Goal: Task Accomplishment & Management: Manage account settings

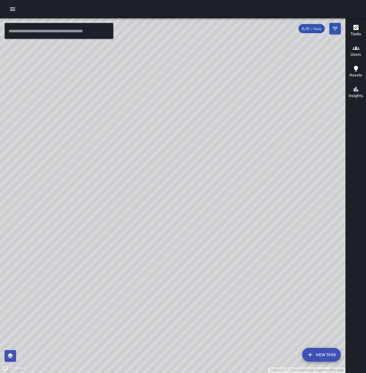
drag, startPoint x: 327, startPoint y: 155, endPoint x: 324, endPoint y: 288, distance: 133.2
click at [324, 288] on div "© Mapbox © OpenStreetMap Improve this map" at bounding box center [172, 195] width 345 height 355
drag, startPoint x: 311, startPoint y: 138, endPoint x: 273, endPoint y: 143, distance: 38.5
click at [273, 143] on div "© Mapbox © OpenStreetMap Improve this map" at bounding box center [172, 195] width 345 height 355
drag, startPoint x: 266, startPoint y: 277, endPoint x: 288, endPoint y: 136, distance: 142.6
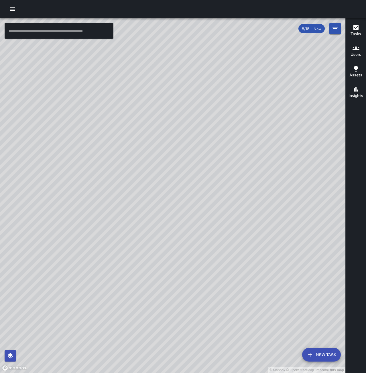
click at [288, 136] on div "© Mapbox © OpenStreetMap Improve this map" at bounding box center [172, 195] width 345 height 355
drag, startPoint x: 226, startPoint y: 303, endPoint x: 315, endPoint y: 194, distance: 141.0
click at [315, 194] on div "© Mapbox © OpenStreetMap Improve this map" at bounding box center [172, 195] width 345 height 355
drag, startPoint x: 249, startPoint y: 257, endPoint x: 311, endPoint y: 217, distance: 73.2
click at [311, 217] on div "© Mapbox © OpenStreetMap Improve this map" at bounding box center [172, 195] width 345 height 355
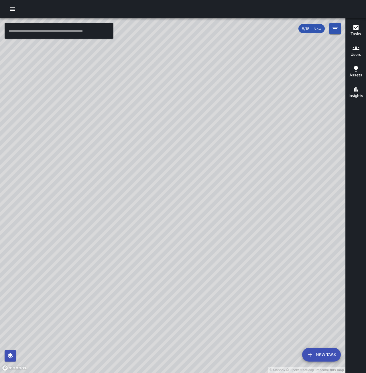
drag, startPoint x: 265, startPoint y: 263, endPoint x: 304, endPoint y: 193, distance: 79.3
click at [304, 193] on div "© Mapbox © OpenStreetMap Improve this map" at bounding box center [172, 195] width 345 height 355
drag, startPoint x: 271, startPoint y: 239, endPoint x: 222, endPoint y: 372, distance: 141.3
click at [222, 372] on div "© Mapbox © OpenStreetMap Improve this map" at bounding box center [172, 195] width 345 height 355
drag, startPoint x: 273, startPoint y: 257, endPoint x: 183, endPoint y: 332, distance: 117.5
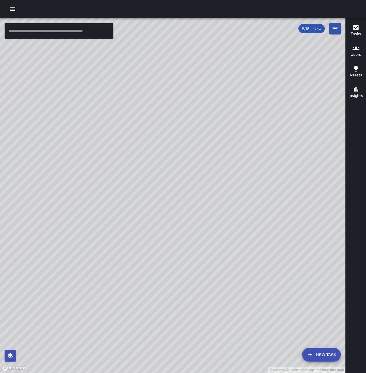
click at [183, 332] on div "© Mapbox © OpenStreetMap Improve this map" at bounding box center [172, 195] width 345 height 355
drag, startPoint x: 259, startPoint y: 237, endPoint x: 195, endPoint y: 343, distance: 124.3
click at [195, 343] on div "© Mapbox © OpenStreetMap Improve this map" at bounding box center [172, 195] width 345 height 355
drag, startPoint x: 266, startPoint y: 279, endPoint x: 63, endPoint y: 318, distance: 206.5
click at [63, 318] on div "© Mapbox © OpenStreetMap Improve this map" at bounding box center [172, 195] width 345 height 355
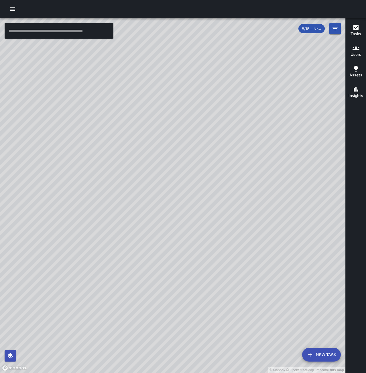
drag, startPoint x: 136, startPoint y: 218, endPoint x: 260, endPoint y: 248, distance: 127.3
click at [260, 248] on div "© Mapbox © OpenStreetMap Improve this map" at bounding box center [172, 195] width 345 height 355
drag, startPoint x: 245, startPoint y: 332, endPoint x: 254, endPoint y: 222, distance: 110.4
click at [254, 222] on div "© Mapbox © OpenStreetMap Improve this map" at bounding box center [172, 195] width 345 height 355
drag, startPoint x: 202, startPoint y: 314, endPoint x: 214, endPoint y: 296, distance: 20.9
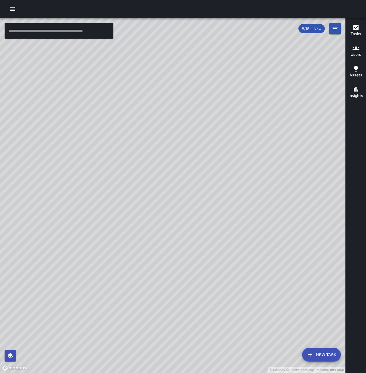
click at [214, 296] on div "© Mapbox © OpenStreetMap Improve this map" at bounding box center [172, 195] width 345 height 355
click at [15, 10] on icon "button" at bounding box center [12, 9] width 7 height 7
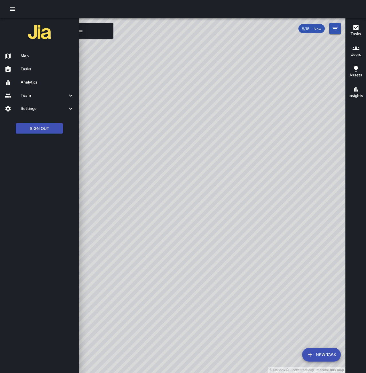
click at [27, 68] on h6 "Tasks" at bounding box center [48, 69] width 54 height 6
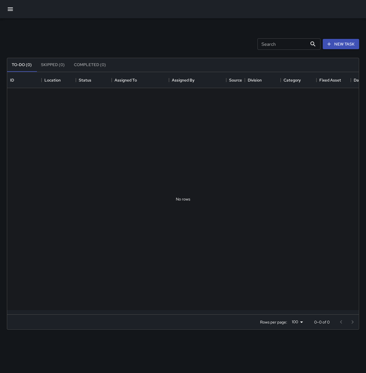
scroll to position [238, 347]
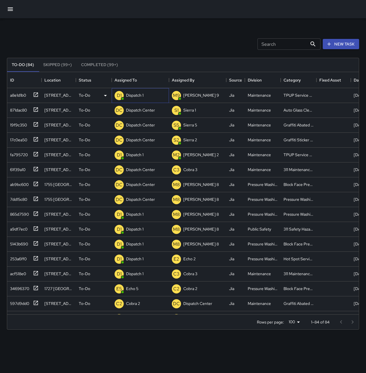
click at [140, 96] on p "Dispatch 1" at bounding box center [134, 95] width 17 height 6
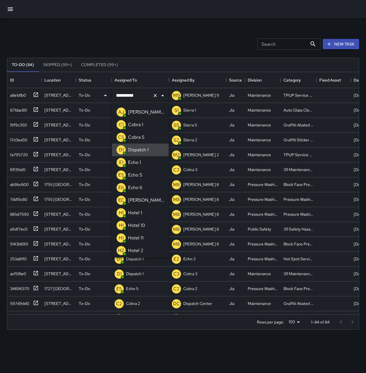
click at [153, 96] on icon "Clear" at bounding box center [155, 96] width 6 height 6
click at [140, 161] on p "Echo 1" at bounding box center [134, 162] width 13 height 7
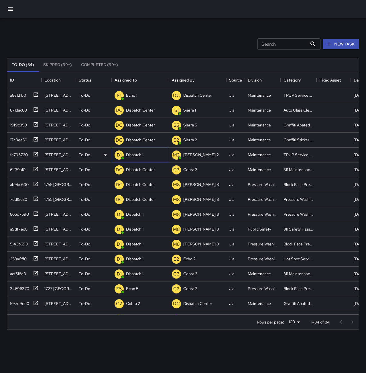
click at [130, 158] on div "Dispatch 1" at bounding box center [135, 155] width 20 height 8
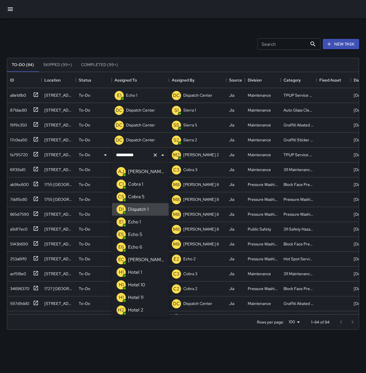
click at [157, 154] on icon "Clear" at bounding box center [154, 154] width 3 height 3
click at [144, 218] on li "E1 Echo 1" at bounding box center [140, 222] width 57 height 13
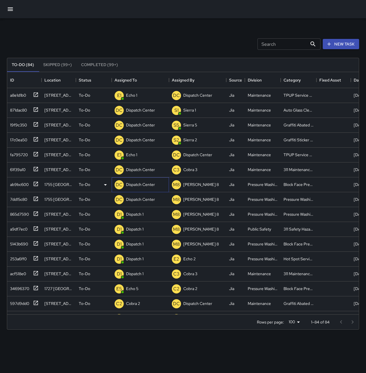
click at [140, 187] on p "Dispatch Center" at bounding box center [140, 185] width 29 height 6
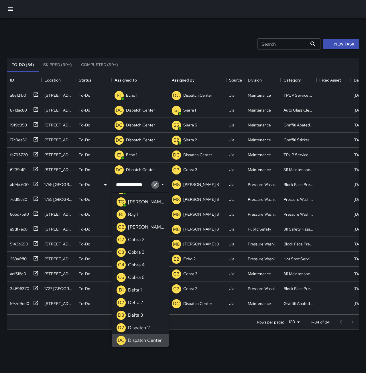
click at [155, 186] on icon "Clear" at bounding box center [155, 185] width 6 height 6
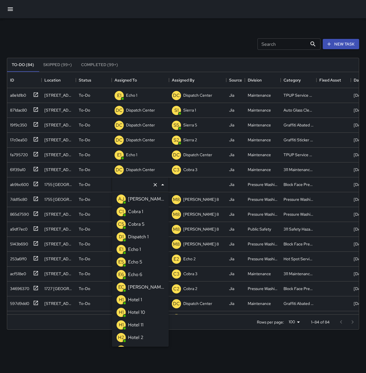
click at [139, 259] on p "Echo 5" at bounding box center [135, 262] width 14 height 7
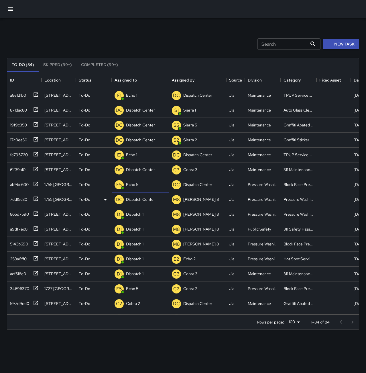
click at [141, 202] on p "Dispatch Center" at bounding box center [140, 200] width 29 height 6
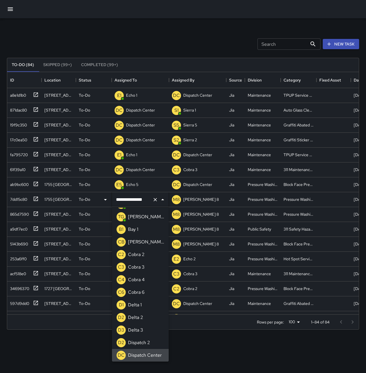
click at [156, 198] on icon "Clear" at bounding box center [155, 200] width 6 height 6
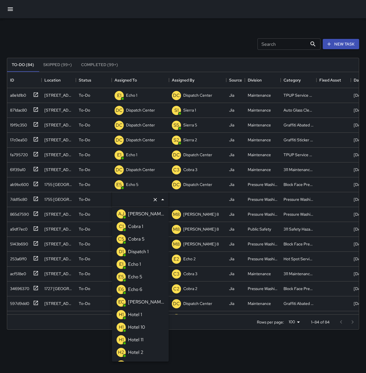
click at [139, 274] on p "Echo 5" at bounding box center [135, 277] width 14 height 7
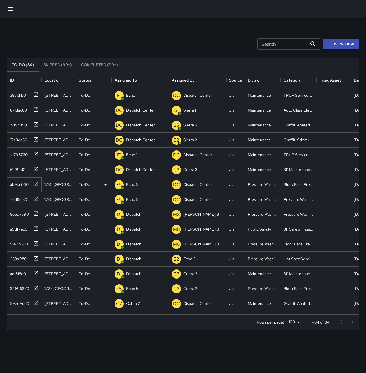
click at [23, 185] on div "ab9bc600" at bounding box center [18, 184] width 21 height 8
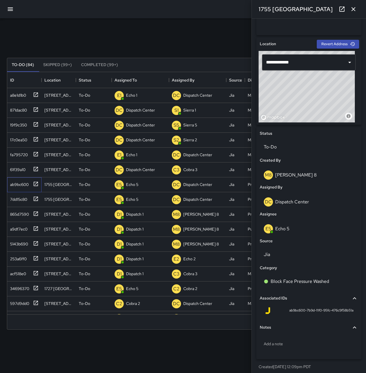
scroll to position [166, 0]
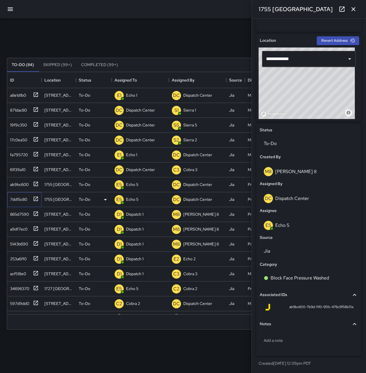
click at [17, 200] on div "7dd15c80" at bounding box center [17, 198] width 19 height 8
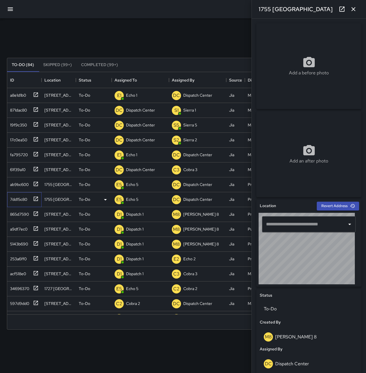
type input "**********"
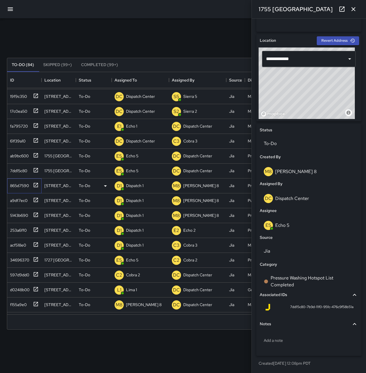
click at [25, 186] on div "865d7590" at bounding box center [18, 185] width 21 height 8
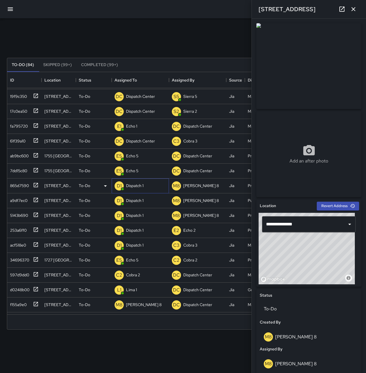
click at [134, 184] on p "Dispatch 1" at bounding box center [134, 186] width 17 height 6
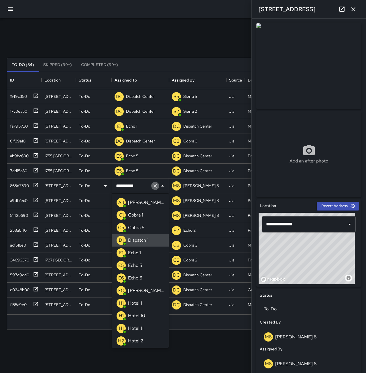
click at [156, 184] on icon "Clear" at bounding box center [155, 186] width 6 height 6
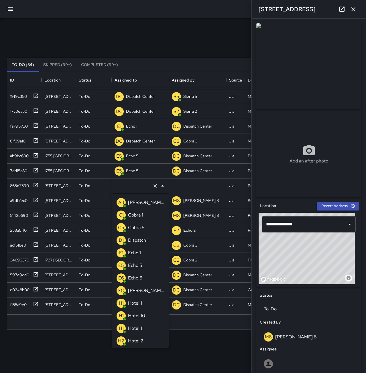
click at [143, 263] on div "Echo 5" at bounding box center [135, 265] width 17 height 9
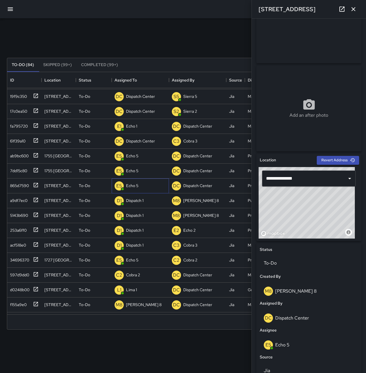
scroll to position [143, 0]
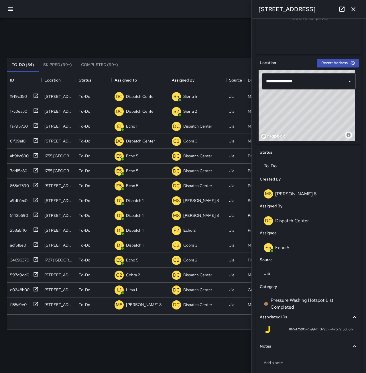
click at [359, 9] on button "button" at bounding box center [353, 8] width 11 height 11
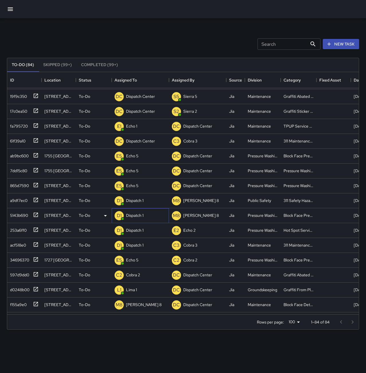
click at [126, 214] on p "Dispatch 1" at bounding box center [134, 216] width 17 height 6
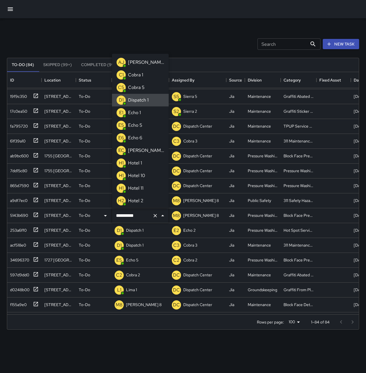
click at [156, 216] on icon "Clear" at bounding box center [154, 215] width 3 height 3
click at [141, 129] on p "Echo 5" at bounding box center [135, 125] width 14 height 7
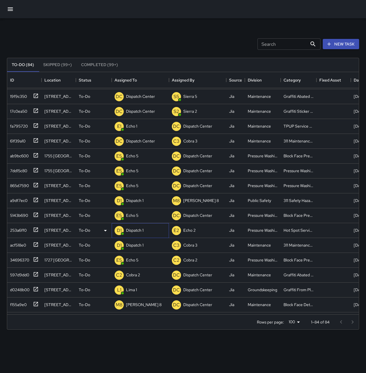
click at [141, 233] on p "Dispatch 1" at bounding box center [134, 231] width 17 height 6
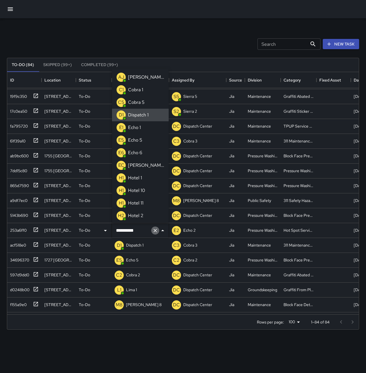
click at [155, 231] on icon "Clear" at bounding box center [155, 231] width 6 height 6
click at [143, 139] on li "E5 Echo 5" at bounding box center [140, 140] width 57 height 13
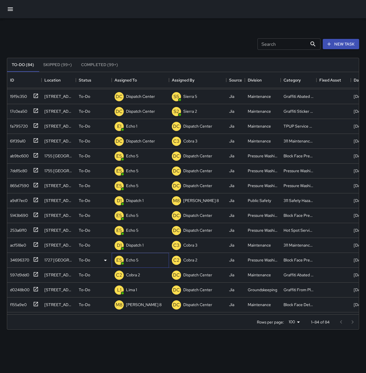
click at [137, 261] on p "Echo 5" at bounding box center [132, 260] width 12 height 6
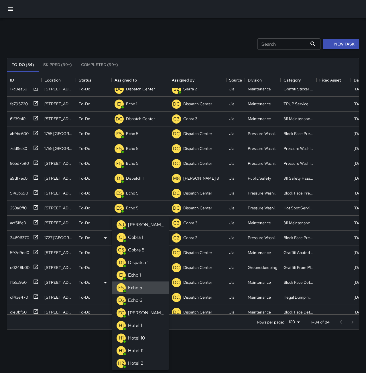
scroll to position [86, 0]
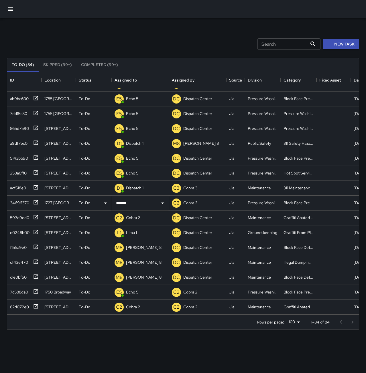
click at [147, 38] on div "Search Search New Task" at bounding box center [183, 44] width 354 height 30
click at [21, 246] on div "f155a9e0" at bounding box center [17, 247] width 19 height 8
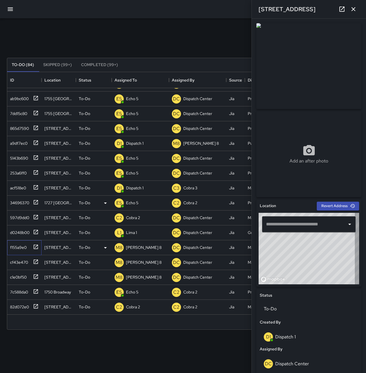
type input "**********"
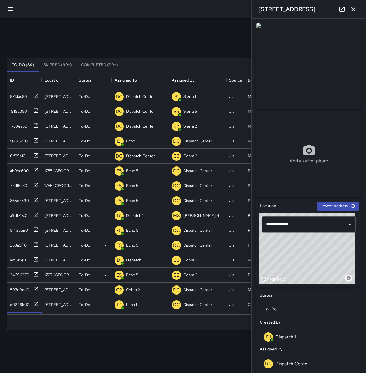
scroll to position [0, 0]
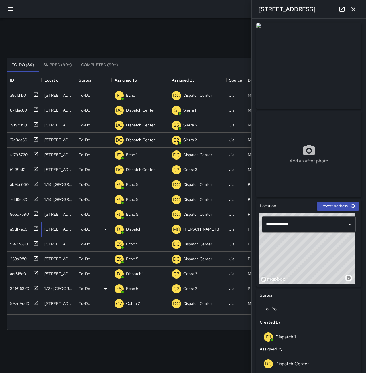
click at [15, 227] on div "a9df7ec0" at bounding box center [18, 228] width 20 height 8
click at [17, 169] on div "61f39a10" at bounding box center [17, 169] width 18 height 8
type input "**********"
click at [149, 170] on p "Dispatch Center" at bounding box center [140, 170] width 29 height 6
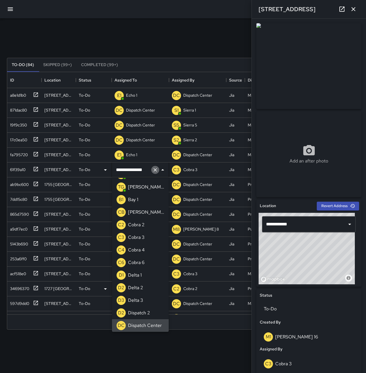
click at [155, 170] on icon "Clear" at bounding box center [154, 169] width 3 height 3
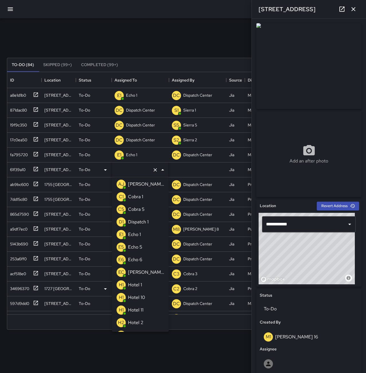
type input "*"
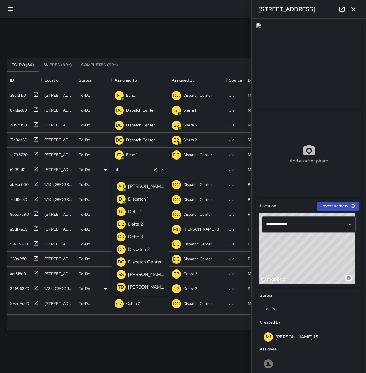
scroll to position [0, 0]
click at [147, 201] on p "Dispatch 1" at bounding box center [138, 199] width 21 height 7
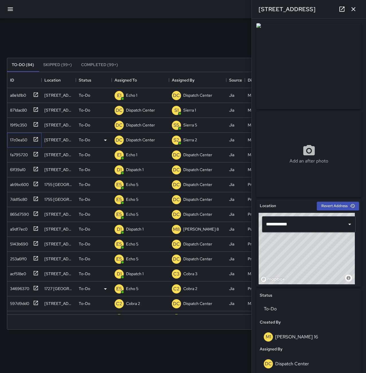
click at [22, 137] on div "17c0ea50" at bounding box center [17, 139] width 19 height 8
click at [144, 142] on p "Dispatch Center" at bounding box center [140, 140] width 29 height 6
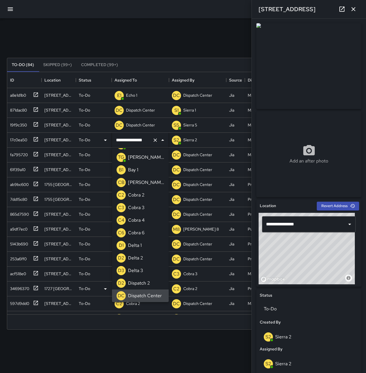
click at [153, 140] on icon "Clear" at bounding box center [155, 140] width 6 height 6
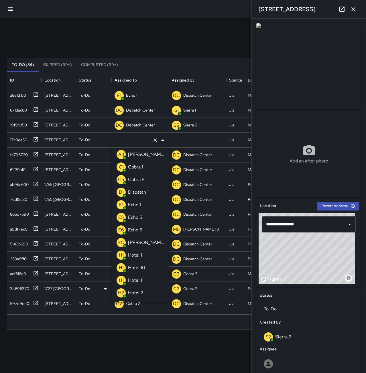
click at [152, 231] on li "E6 Echo 6" at bounding box center [140, 230] width 57 height 13
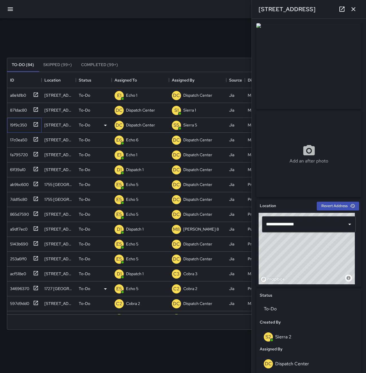
click at [22, 125] on div "19f9c350" at bounding box center [17, 124] width 19 height 8
click at [147, 125] on p "Dispatch Center" at bounding box center [140, 125] width 29 height 6
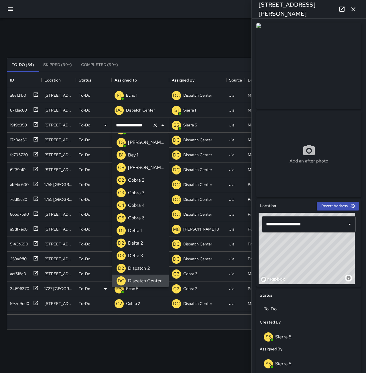
click at [156, 125] on icon "Clear" at bounding box center [155, 126] width 6 height 6
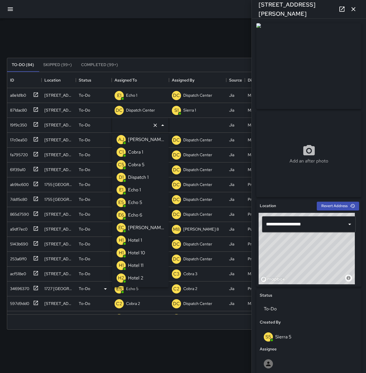
click at [139, 215] on p "Echo 6" at bounding box center [135, 215] width 14 height 7
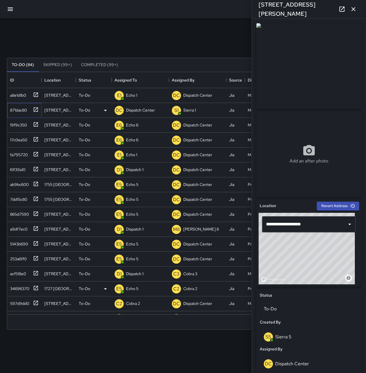
click at [23, 110] on div "871dac80" at bounding box center [17, 109] width 19 height 8
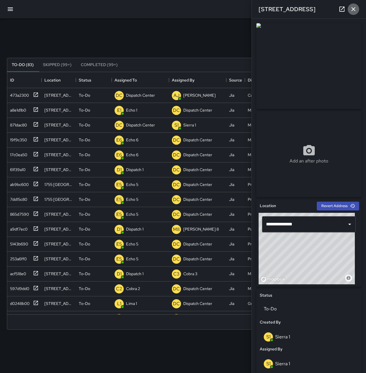
click at [354, 7] on icon "button" at bounding box center [353, 9] width 7 height 7
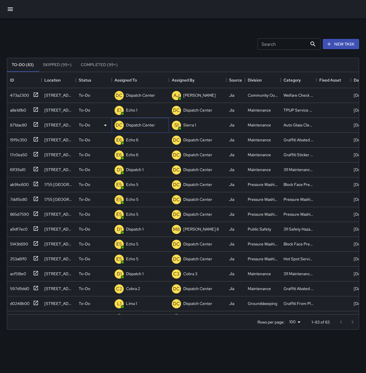
click at [133, 123] on p "Dispatch Center" at bounding box center [140, 125] width 29 height 6
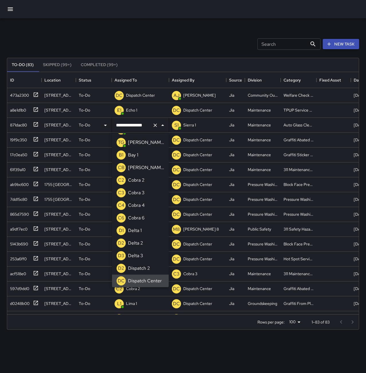
click at [156, 125] on icon "Clear" at bounding box center [154, 125] width 3 height 3
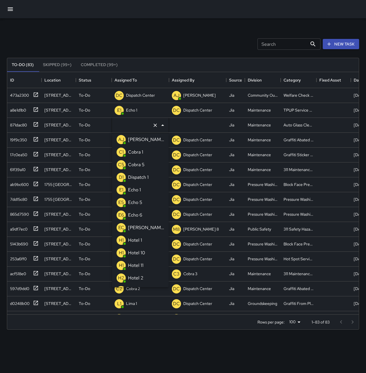
click at [146, 188] on li "E1 Echo 1" at bounding box center [140, 190] width 57 height 13
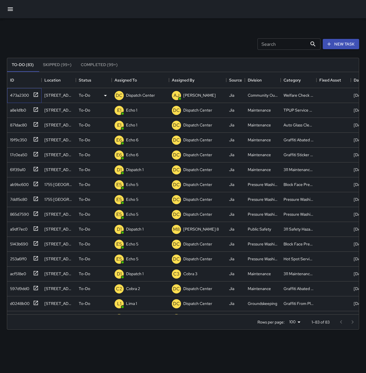
click at [19, 95] on div "473a2300" at bounding box center [18, 94] width 21 height 8
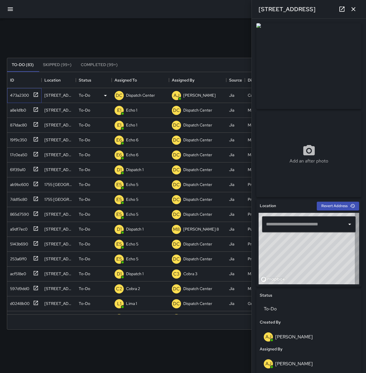
type input "**********"
click at [140, 97] on p "Dispatch Center" at bounding box center [140, 95] width 29 height 6
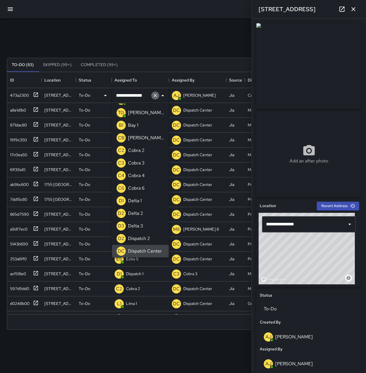
click at [155, 96] on icon "Clear" at bounding box center [155, 96] width 6 height 6
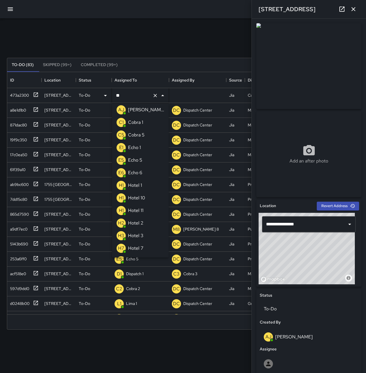
scroll to position [0, 0]
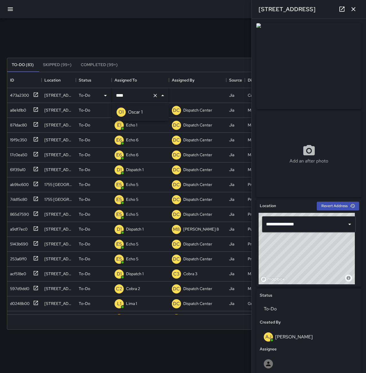
type input "*****"
click at [149, 111] on li "O1 Oscar 1" at bounding box center [140, 112] width 57 height 13
click at [151, 45] on div "Search Search New Task" at bounding box center [183, 44] width 354 height 30
click at [25, 170] on div "61f39a10" at bounding box center [17, 169] width 18 height 8
click at [24, 231] on div "a9df7ec0" at bounding box center [18, 228] width 20 height 8
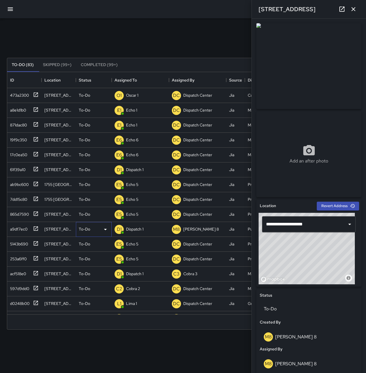
click at [88, 231] on p "To-Do" at bounding box center [84, 229] width 11 height 6
click at [86, 253] on li "Skipped" at bounding box center [93, 255] width 35 height 10
click at [23, 261] on div "acf518e0" at bounding box center [17, 258] width 18 height 8
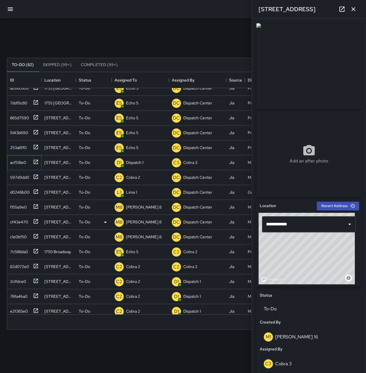
scroll to position [86, 0]
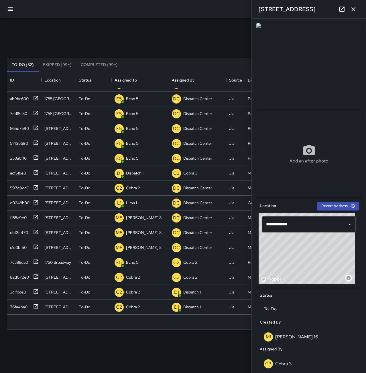
click at [353, 12] on icon "button" at bounding box center [353, 9] width 7 height 7
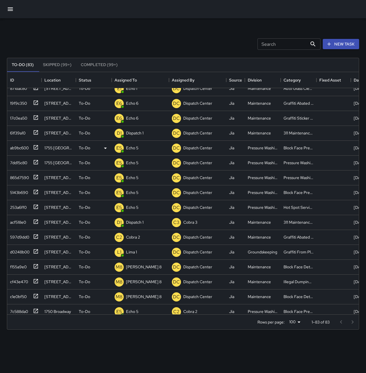
scroll to position [57, 0]
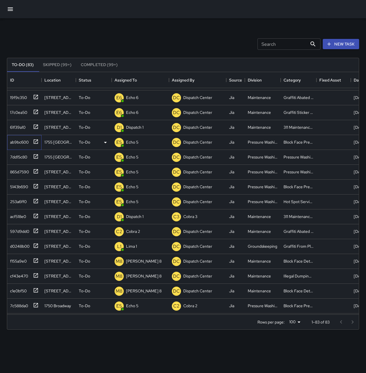
click at [25, 143] on div "ab9bc600" at bounding box center [18, 141] width 21 height 8
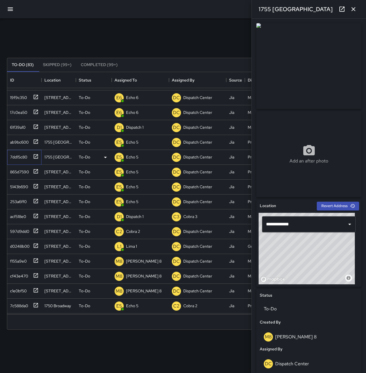
click at [22, 156] on div "7dd15c80" at bounding box center [17, 156] width 19 height 8
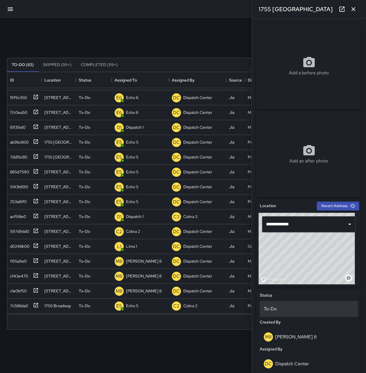
click at [285, 308] on p "To-Do" at bounding box center [309, 309] width 90 height 7
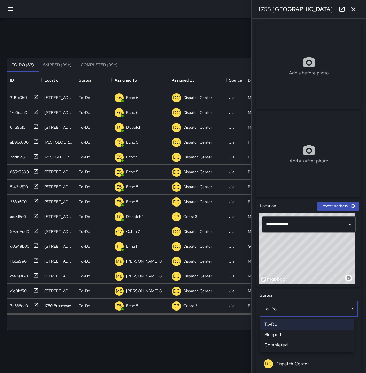
click at [295, 344] on li "Completed" at bounding box center [307, 345] width 94 height 10
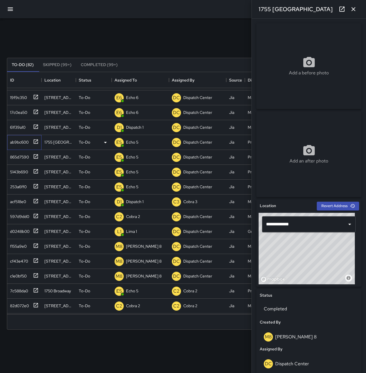
click at [19, 141] on div "ab9bc600" at bounding box center [18, 141] width 21 height 8
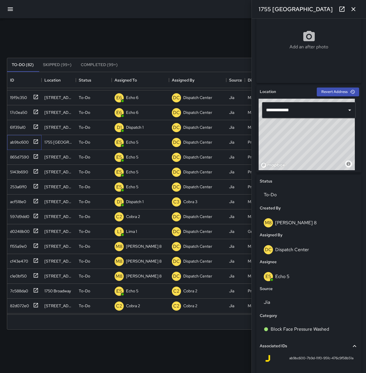
scroll to position [115, 0]
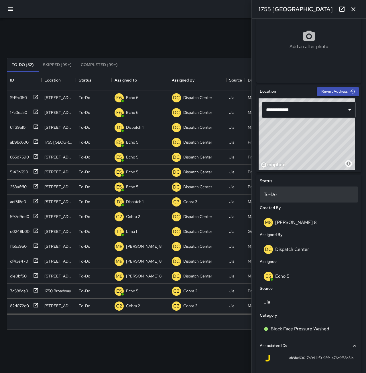
click at [280, 193] on p "To-Do" at bounding box center [309, 194] width 90 height 7
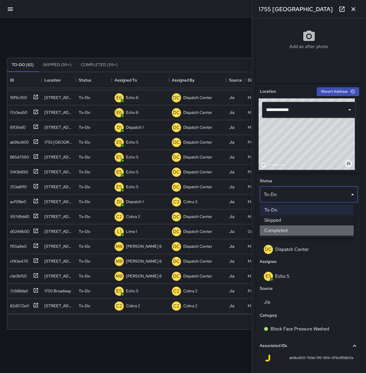
click at [289, 230] on li "Completed" at bounding box center [307, 231] width 94 height 10
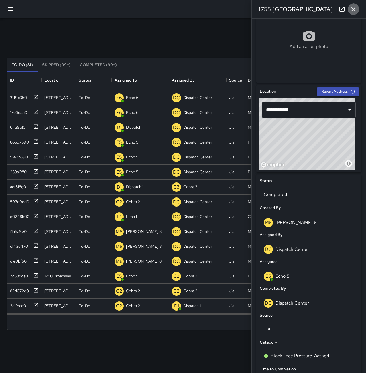
click at [353, 9] on icon "button" at bounding box center [353, 9] width 7 height 7
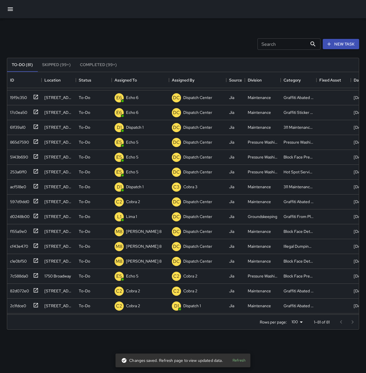
click at [176, 29] on div "Search Search New Task To-Do (81) Skipped (99+) Completed (99+) ID Location Sta…" at bounding box center [183, 178] width 366 height 320
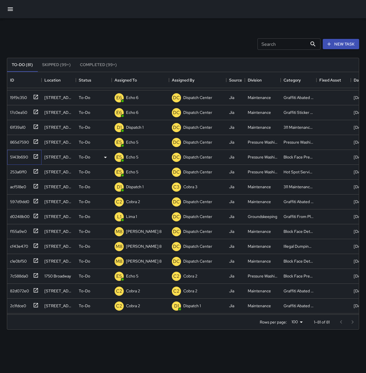
click at [14, 155] on div "5143b690" at bounding box center [18, 156] width 20 height 8
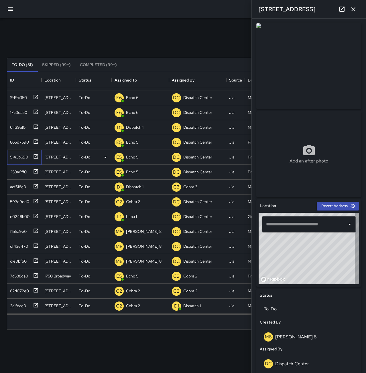
type input "**********"
click at [354, 8] on icon "button" at bounding box center [353, 9] width 4 height 4
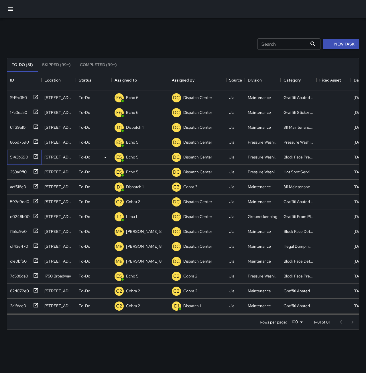
click at [16, 157] on div "5143b690" at bounding box center [18, 156] width 20 height 8
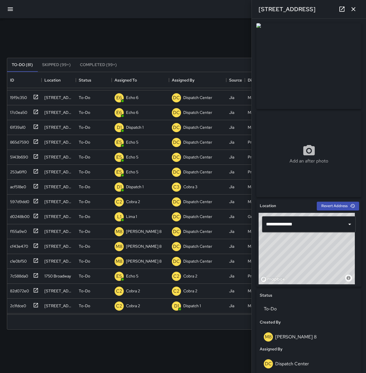
click at [351, 10] on icon "button" at bounding box center [353, 9] width 7 height 7
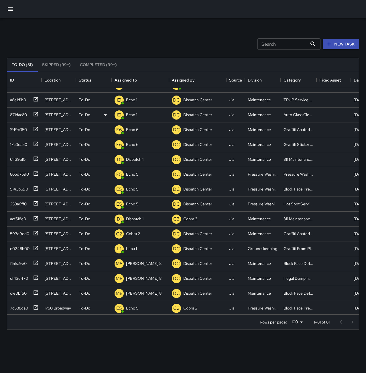
scroll to position [0, 0]
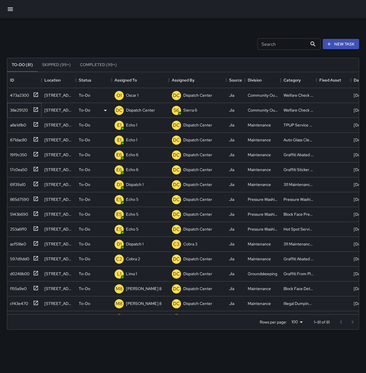
click at [15, 110] on div "38e29120" at bounding box center [18, 109] width 20 height 8
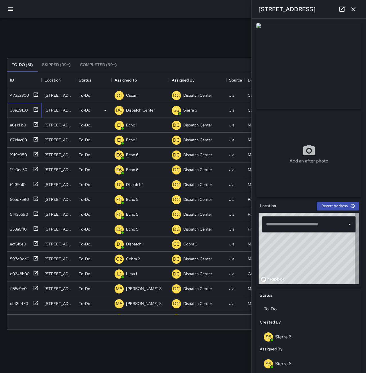
type input "**********"
click at [149, 110] on p "Dispatch Center" at bounding box center [140, 110] width 29 height 6
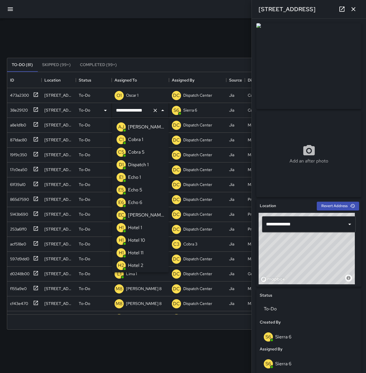
scroll to position [365, 0]
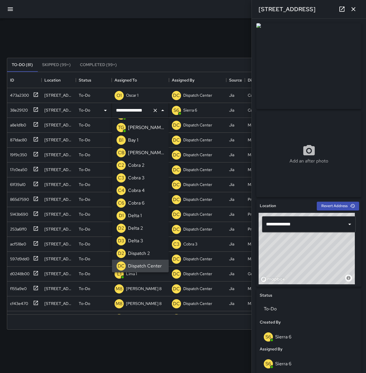
click at [155, 109] on icon "Clear" at bounding box center [155, 111] width 6 height 6
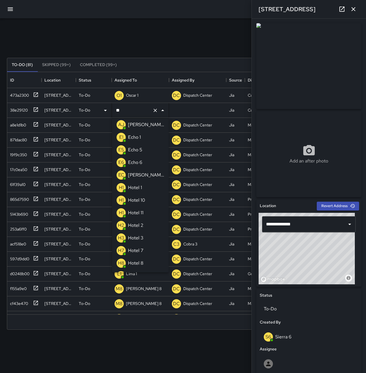
scroll to position [0, 0]
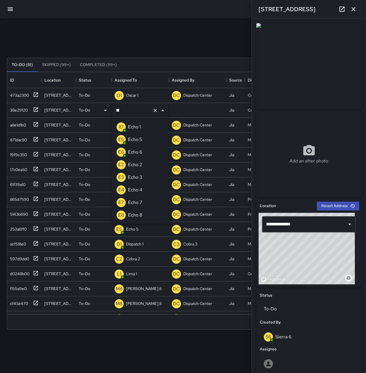
type input "*"
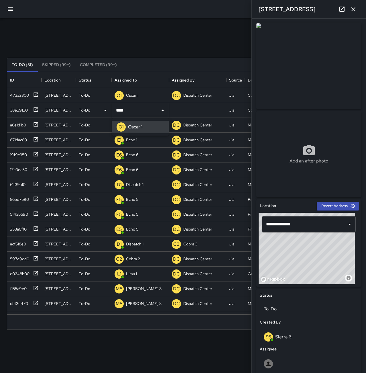
type input "*******"
click at [180, 43] on div "Search Search New Task" at bounding box center [183, 44] width 354 height 30
click at [355, 10] on icon "button" at bounding box center [353, 9] width 4 height 4
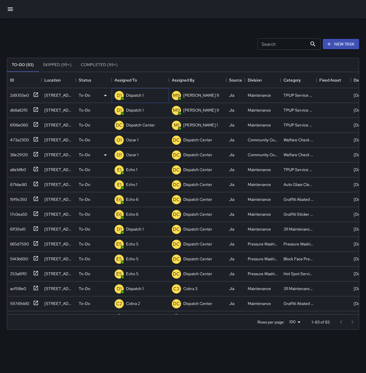
click at [139, 96] on p "Dispatch 1" at bounding box center [134, 95] width 17 height 6
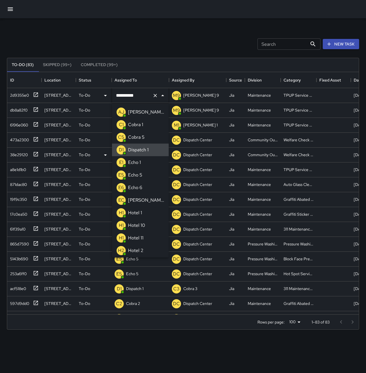
click at [152, 97] on button "Clear" at bounding box center [155, 96] width 8 height 8
click at [140, 160] on p "Echo 1" at bounding box center [134, 162] width 13 height 7
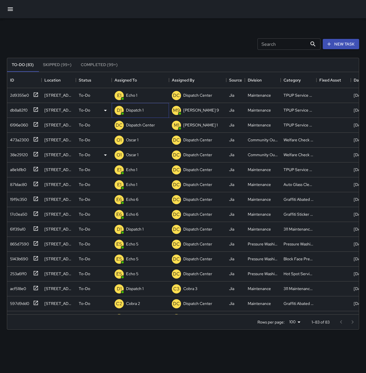
click at [140, 111] on p "Dispatch 1" at bounding box center [134, 110] width 17 height 6
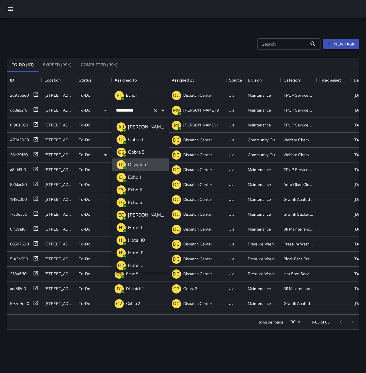
click at [153, 111] on icon "Clear" at bounding box center [155, 111] width 6 height 6
click at [141, 176] on div "Echo 1" at bounding box center [134, 177] width 15 height 9
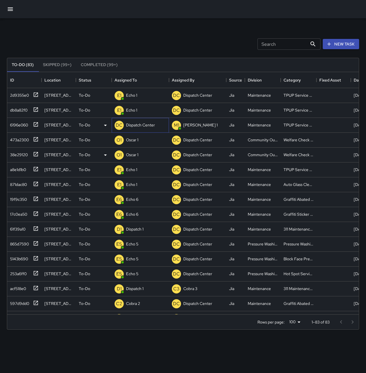
click at [145, 126] on p "Dispatch Center" at bounding box center [140, 125] width 29 height 6
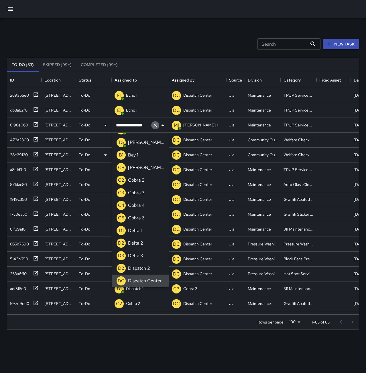
click at [156, 124] on icon "Clear" at bounding box center [155, 126] width 6 height 6
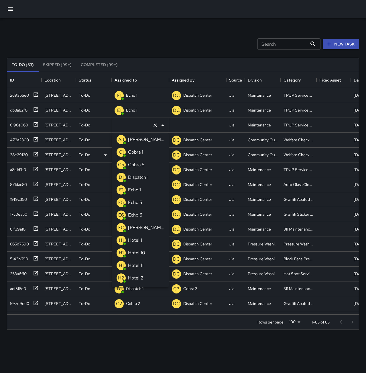
click at [140, 188] on p "Echo 1" at bounding box center [134, 190] width 13 height 7
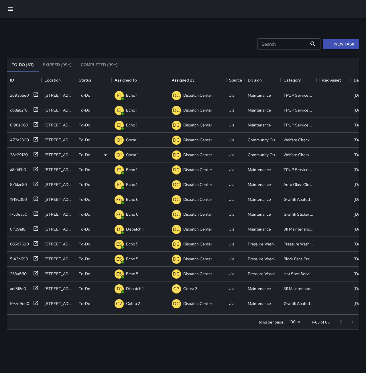
click at [125, 44] on div "Search Search New Task" at bounding box center [183, 44] width 354 height 30
click at [142, 96] on p "Dispatch 1" at bounding box center [134, 95] width 17 height 6
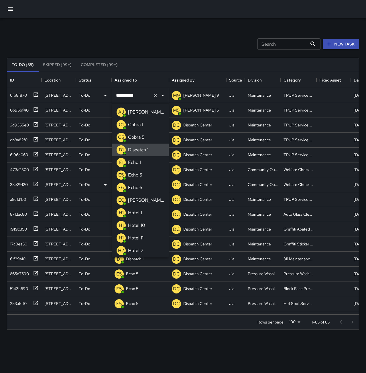
click at [154, 99] on button "Clear" at bounding box center [155, 96] width 8 height 8
click at [144, 160] on li "E1 Echo 1" at bounding box center [140, 162] width 57 height 13
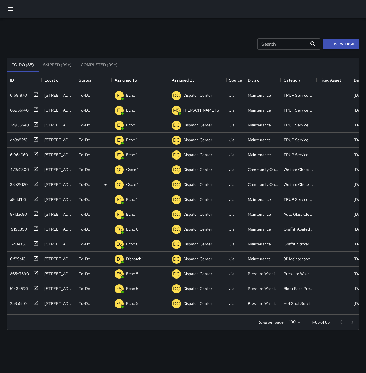
click at [166, 31] on div "Search Search New Task" at bounding box center [183, 44] width 354 height 30
click at [19, 94] on div "8ccfb040" at bounding box center [18, 94] width 20 height 8
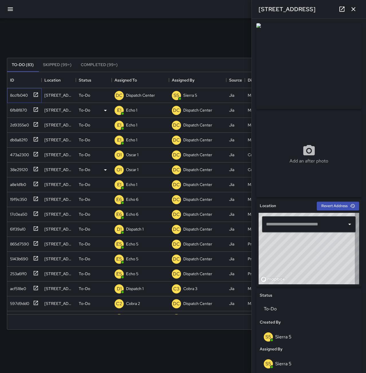
type input "**********"
click at [136, 96] on p "Dispatch Center" at bounding box center [140, 95] width 29 height 6
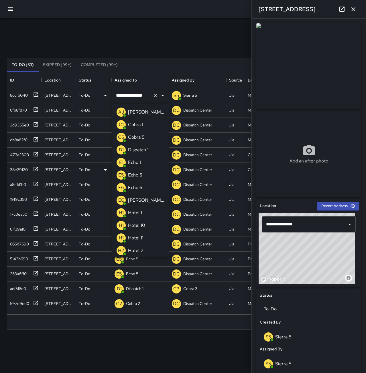
scroll to position [365, 0]
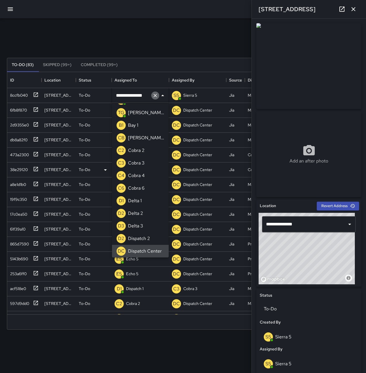
click at [154, 98] on icon "Clear" at bounding box center [155, 96] width 6 height 6
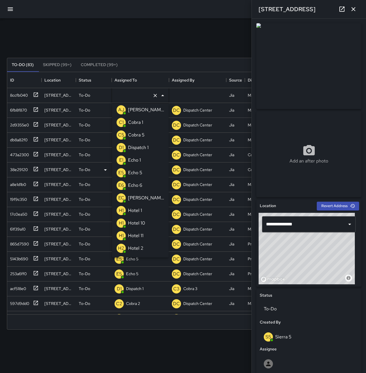
click at [137, 172] on p "Echo 5" at bounding box center [135, 173] width 14 height 7
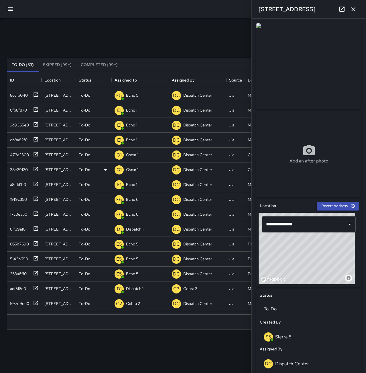
click at [354, 9] on icon "button" at bounding box center [353, 9] width 7 height 7
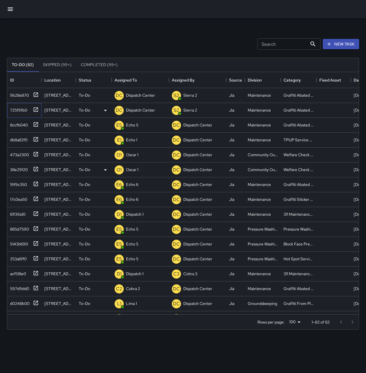
click at [23, 107] on div "725f9fb0" at bounding box center [17, 109] width 19 height 8
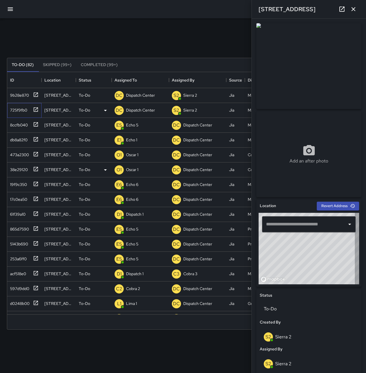
type input "**********"
click at [23, 96] on div "9b28e870" at bounding box center [18, 94] width 21 height 8
type input "**********"
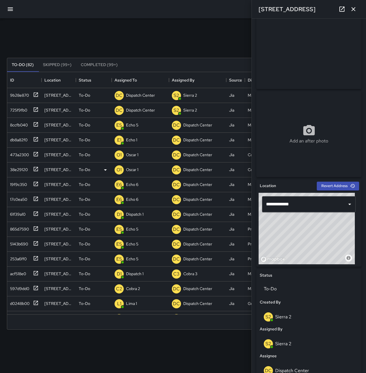
scroll to position [29, 0]
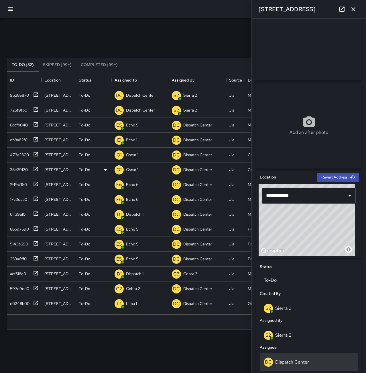
click at [316, 361] on div "DC Dispatch Center" at bounding box center [309, 362] width 90 height 9
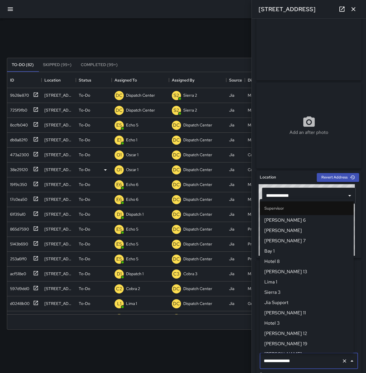
scroll to position [542, 0]
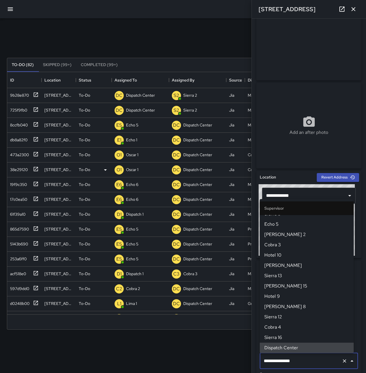
click at [342, 360] on icon "Clear" at bounding box center [345, 362] width 6 height 6
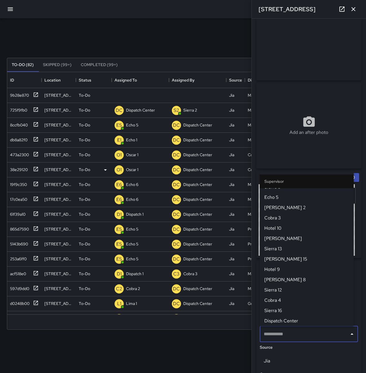
scroll to position [0, 0]
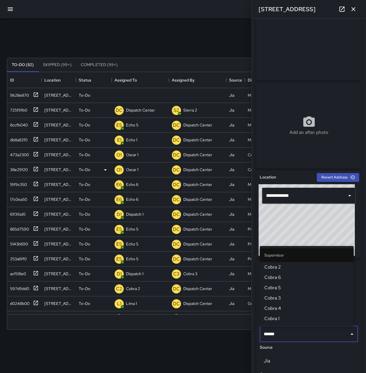
type input "*******"
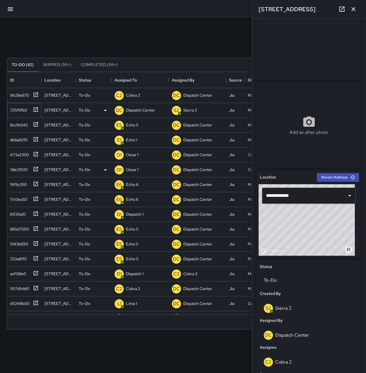
click at [27, 110] on div "725f9fb0" at bounding box center [17, 109] width 19 height 8
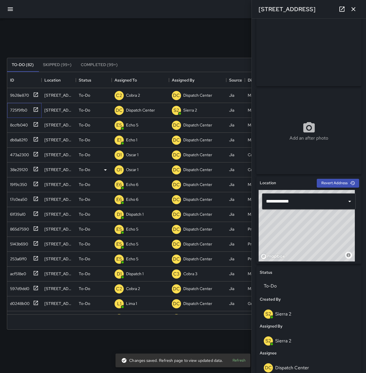
scroll to position [57, 0]
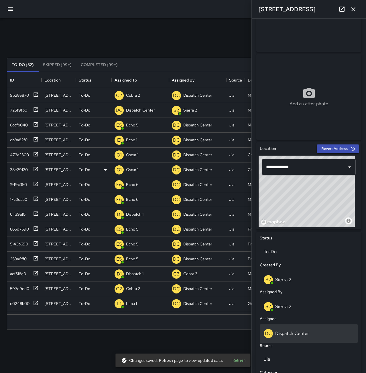
click at [316, 330] on div "DC Dispatch Center" at bounding box center [309, 333] width 90 height 9
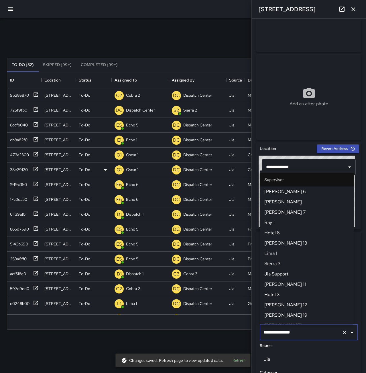
scroll to position [542, 0]
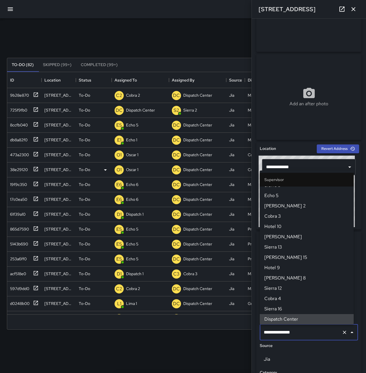
click at [342, 333] on icon "Clear" at bounding box center [345, 333] width 6 height 6
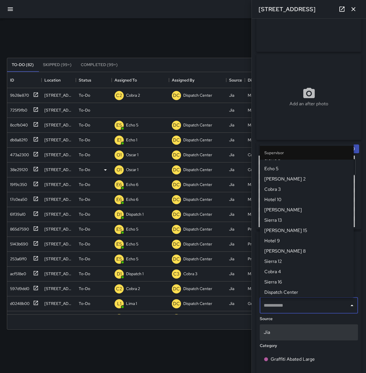
scroll to position [0, 0]
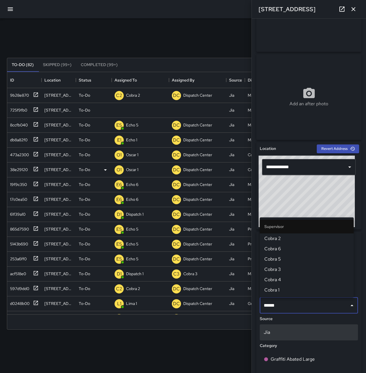
type input "*******"
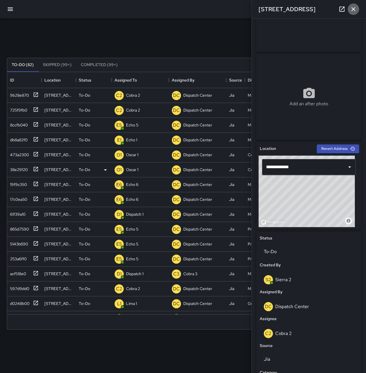
click at [351, 10] on icon "button" at bounding box center [353, 9] width 7 height 7
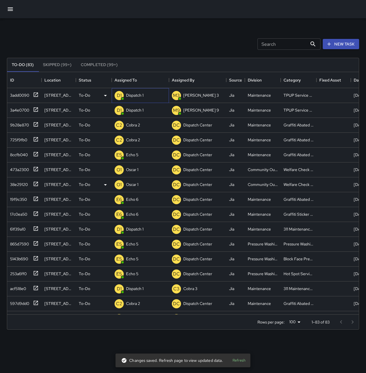
click at [128, 98] on p "Dispatch 1" at bounding box center [134, 95] width 17 height 6
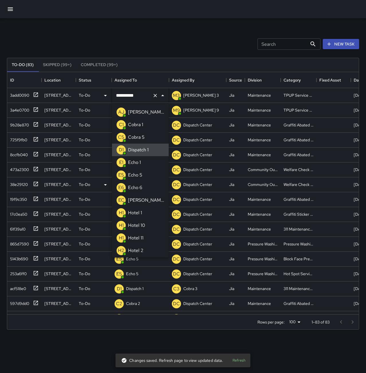
click at [153, 97] on icon "Clear" at bounding box center [155, 96] width 6 height 6
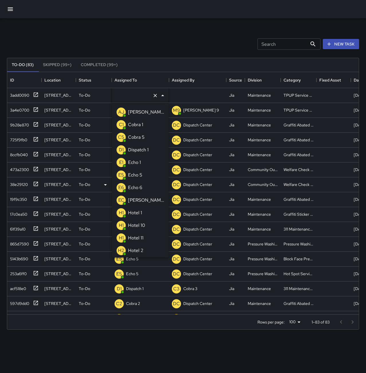
click at [143, 158] on li "E1 Echo 1" at bounding box center [140, 162] width 57 height 13
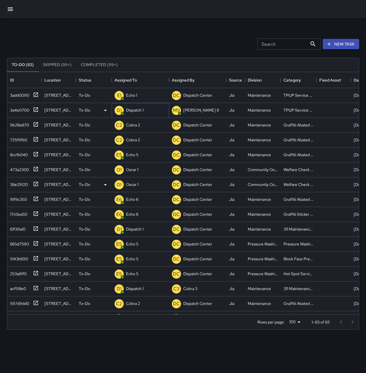
click at [142, 114] on div "Dispatch 1" at bounding box center [135, 110] width 20 height 8
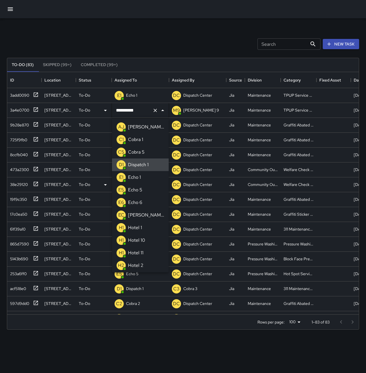
click at [155, 113] on icon "Clear" at bounding box center [155, 111] width 6 height 6
click at [143, 174] on li "E1 Echo 1" at bounding box center [140, 177] width 57 height 13
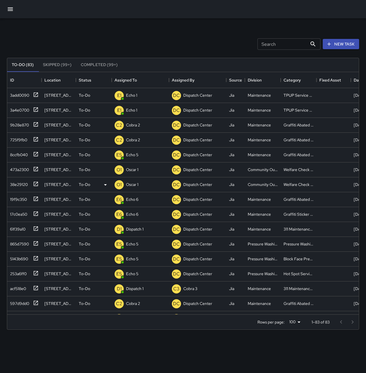
click at [157, 46] on div "Search Search New Task" at bounding box center [183, 44] width 354 height 30
click at [142, 94] on p "Dispatch Center" at bounding box center [140, 95] width 29 height 6
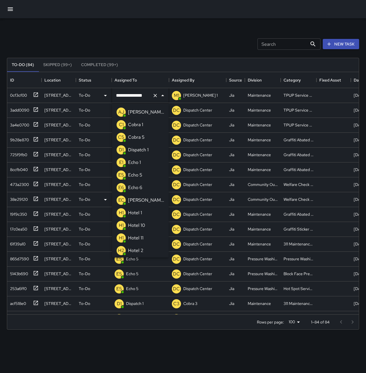
scroll to position [365, 0]
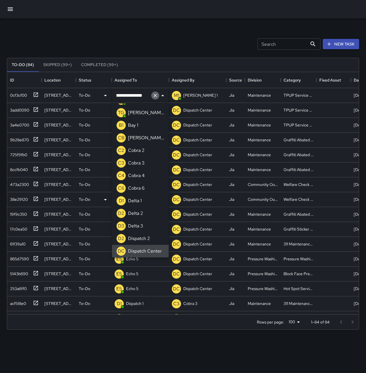
click at [154, 94] on icon "Clear" at bounding box center [155, 96] width 6 height 6
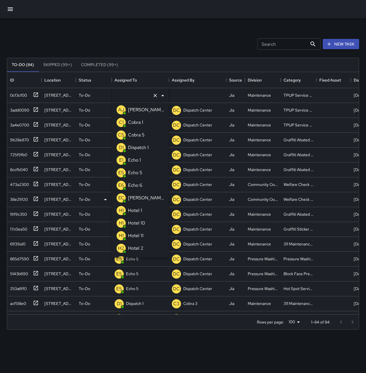
click at [149, 156] on li "E1 Echo 1" at bounding box center [140, 160] width 57 height 13
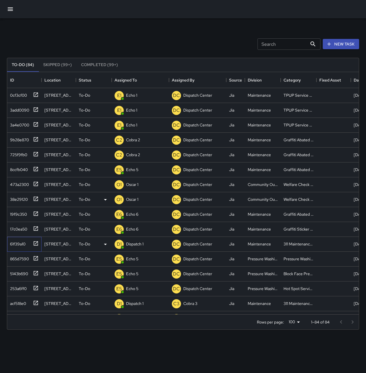
click at [21, 244] on div "61f39a10" at bounding box center [17, 243] width 18 height 8
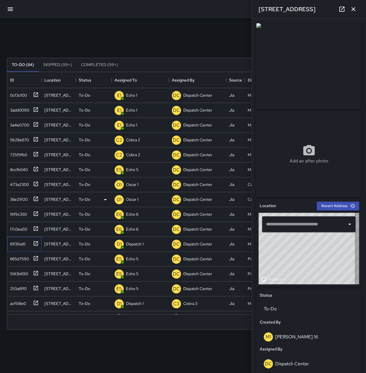
type input "**********"
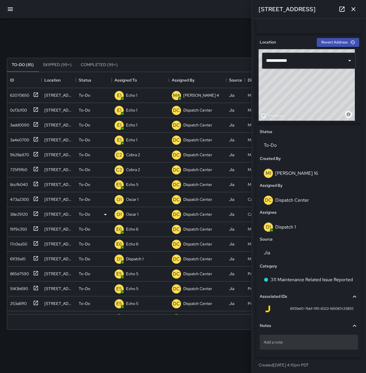
scroll to position [166, 0]
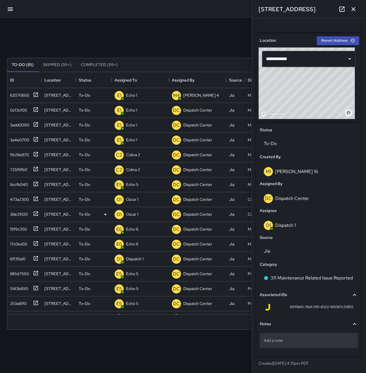
click at [332, 341] on p "Add a note" at bounding box center [309, 341] width 90 height 6
type textarea "**********"
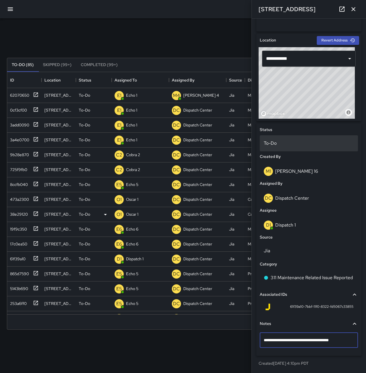
click at [301, 147] on div "To-Do" at bounding box center [309, 143] width 98 height 16
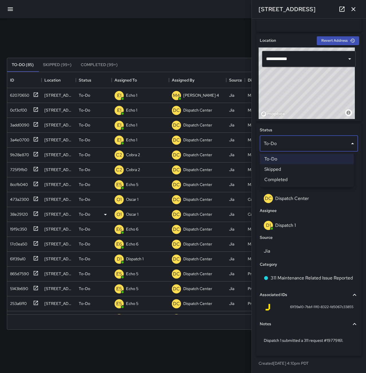
click at [307, 178] on li "Completed" at bounding box center [307, 180] width 94 height 10
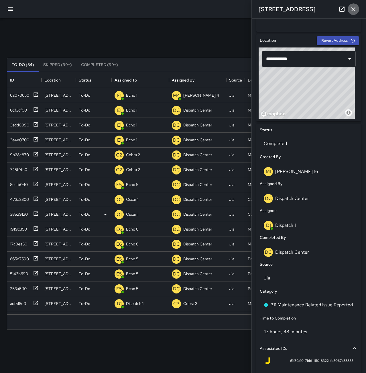
click at [356, 10] on icon "button" at bounding box center [353, 9] width 7 height 7
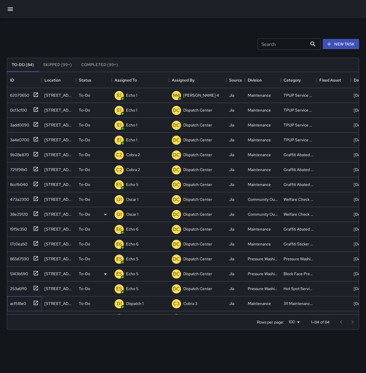
drag, startPoint x: 21, startPoint y: 300, endPoint x: 102, endPoint y: 280, distance: 82.5
click at [21, 300] on div "acf518e0" at bounding box center [17, 303] width 18 height 8
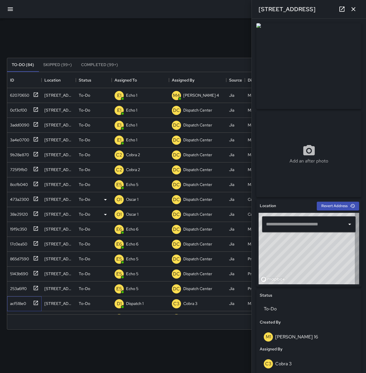
type input "**********"
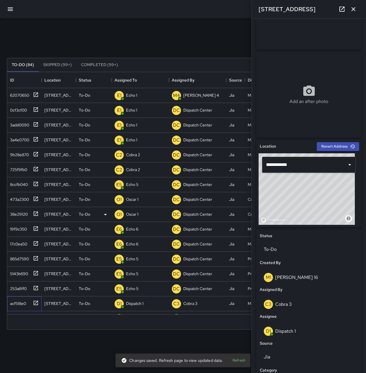
scroll to position [51, 0]
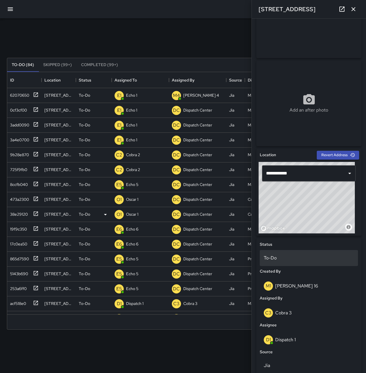
click at [287, 261] on p "To-Do" at bounding box center [309, 258] width 90 height 7
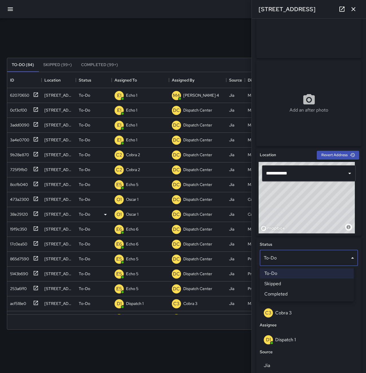
click at [306, 349] on div at bounding box center [183, 186] width 366 height 373
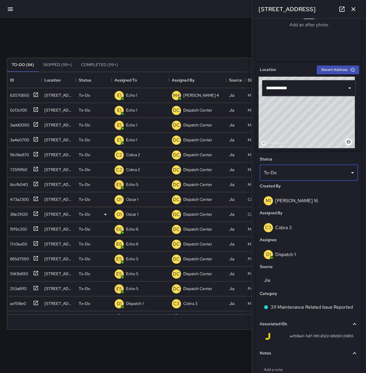
scroll to position [137, 0]
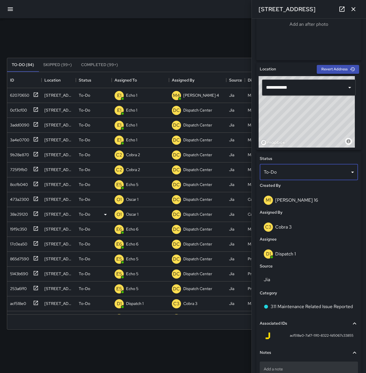
click at [297, 365] on div "Add a note" at bounding box center [309, 369] width 98 height 15
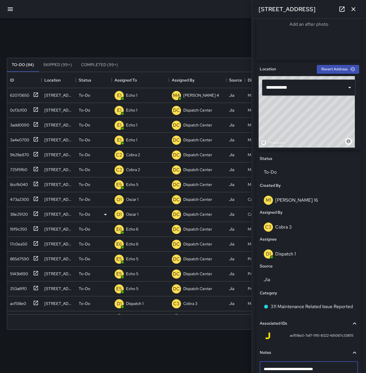
type textarea "**********"
click at [291, 172] on p "To-Do" at bounding box center [309, 172] width 90 height 7
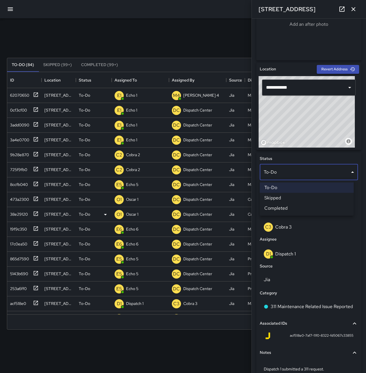
click at [300, 210] on li "Completed" at bounding box center [307, 208] width 94 height 10
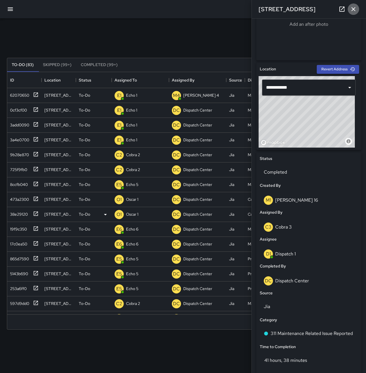
click at [350, 9] on icon "button" at bounding box center [353, 9] width 7 height 7
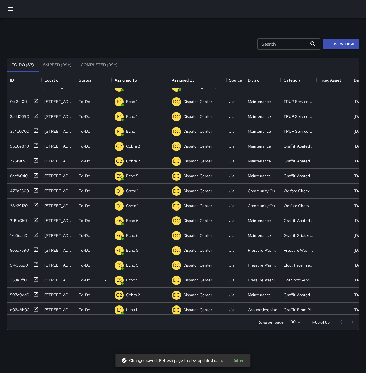
scroll to position [0, 0]
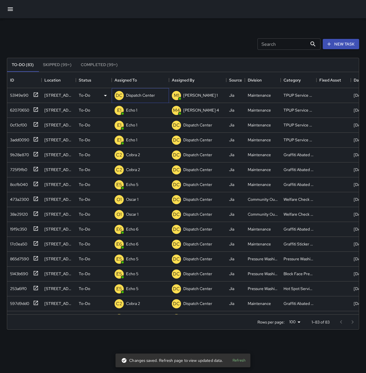
click at [134, 97] on p "Dispatch Center" at bounding box center [140, 95] width 29 height 6
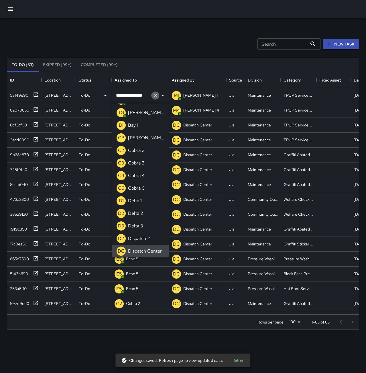
click at [155, 95] on icon "Clear" at bounding box center [154, 95] width 3 height 3
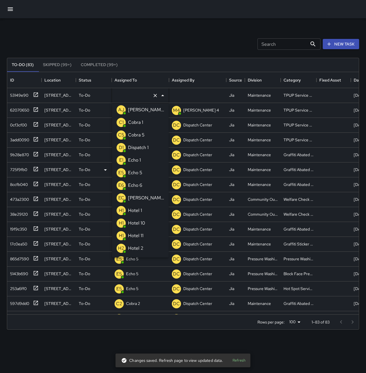
click at [142, 165] on li "E1 Echo 1" at bounding box center [140, 160] width 57 height 13
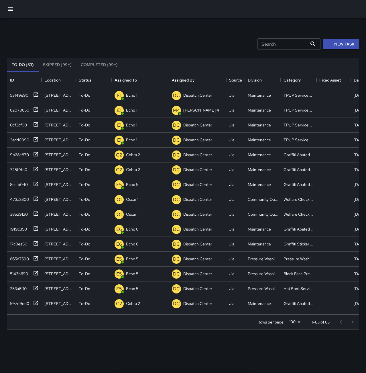
click at [164, 44] on div "Search Search New Task" at bounding box center [183, 44] width 354 height 30
click at [19, 97] on div "473c4810" at bounding box center [18, 94] width 20 height 8
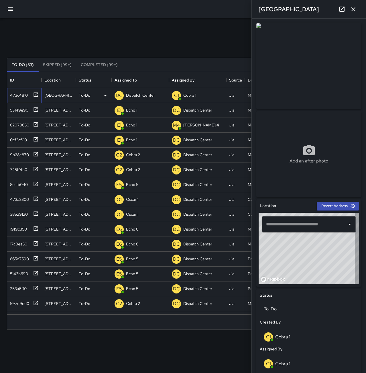
type input "**********"
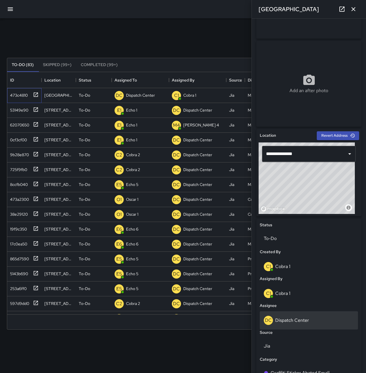
scroll to position [86, 0]
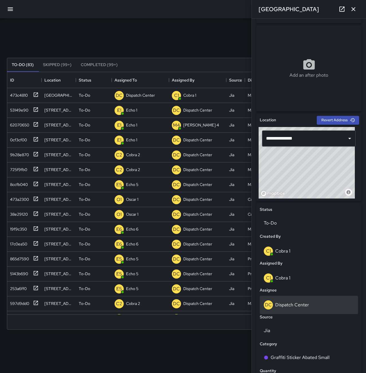
click at [310, 309] on div "DC Dispatch Center" at bounding box center [309, 305] width 90 height 9
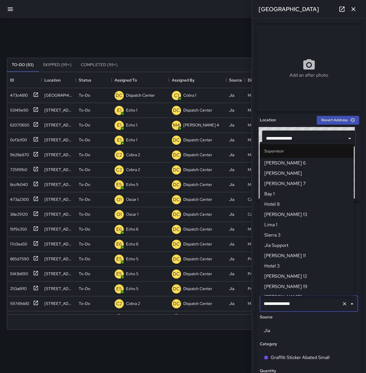
scroll to position [542, 0]
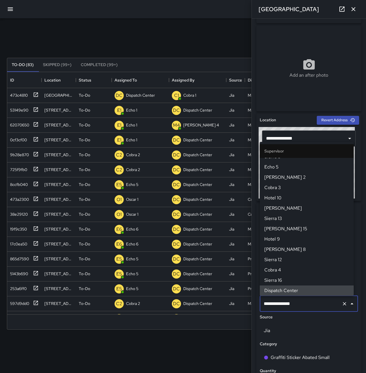
click at [343, 304] on icon "Clear" at bounding box center [344, 303] width 3 height 3
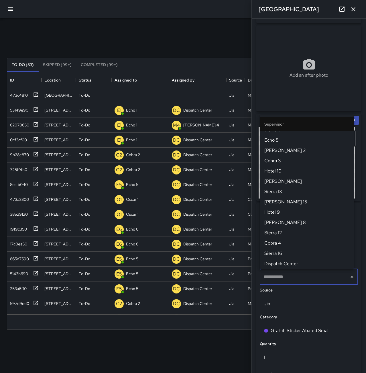
scroll to position [0, 0]
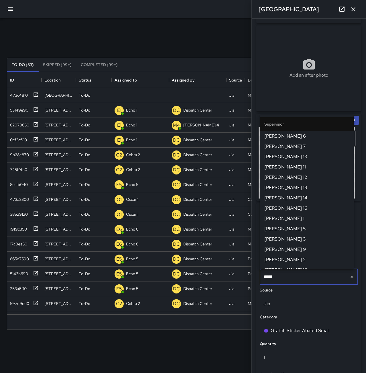
type input "******"
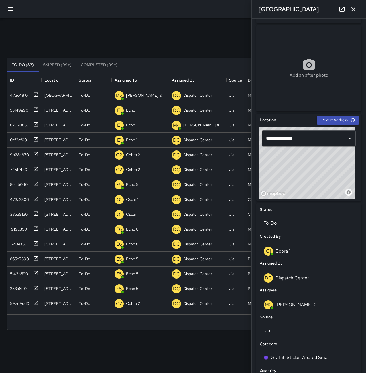
click at [357, 11] on button "button" at bounding box center [353, 8] width 11 height 11
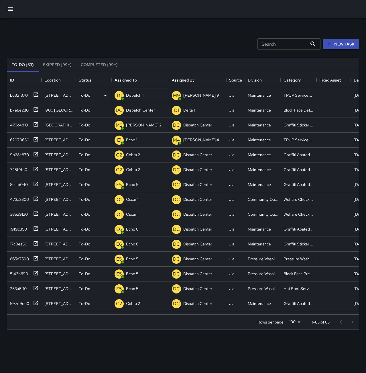
click at [130, 95] on p "Dispatch 1" at bounding box center [134, 95] width 17 height 6
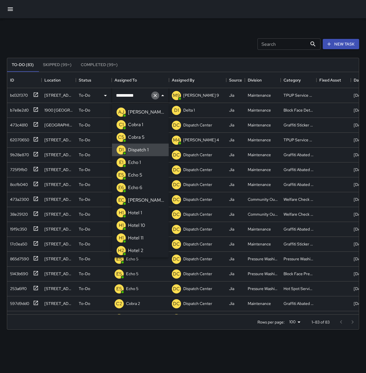
click at [153, 94] on icon "Clear" at bounding box center [155, 96] width 6 height 6
click at [144, 161] on li "E1 Echo 1" at bounding box center [140, 162] width 57 height 13
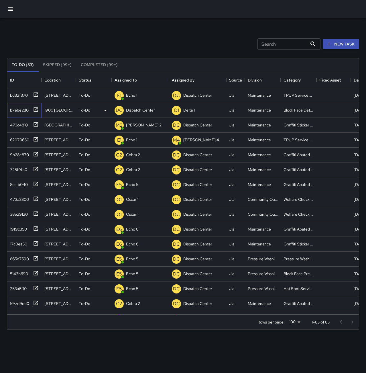
drag, startPoint x: 23, startPoint y: 109, endPoint x: 40, endPoint y: 111, distance: 17.6
click at [23, 109] on div "b7e8e2d0" at bounding box center [18, 109] width 21 height 8
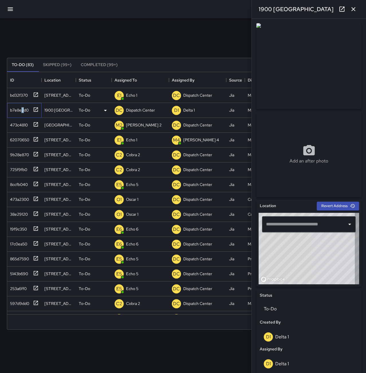
type input "**********"
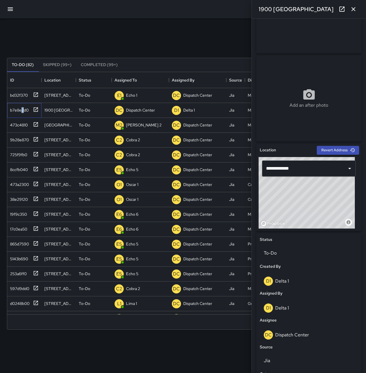
scroll to position [57, 0]
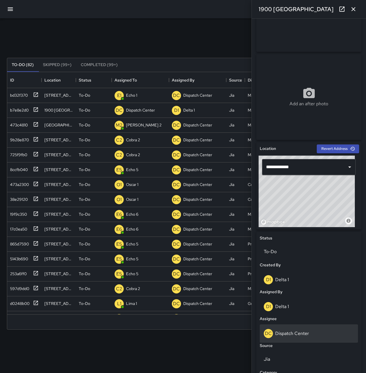
click at [305, 332] on p "Dispatch Center" at bounding box center [292, 334] width 34 height 6
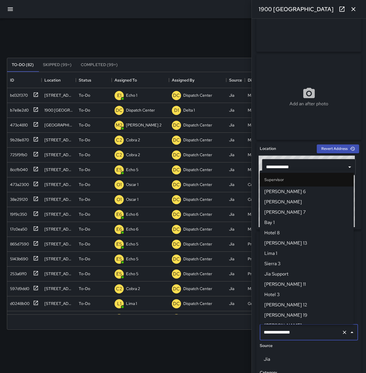
scroll to position [542, 0]
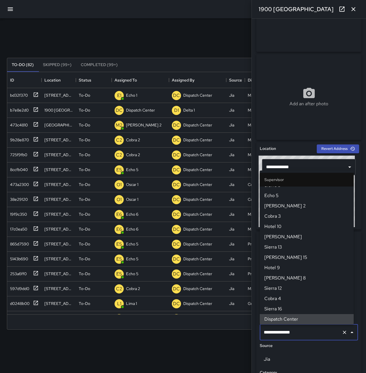
click at [342, 333] on icon "Clear" at bounding box center [345, 333] width 6 height 6
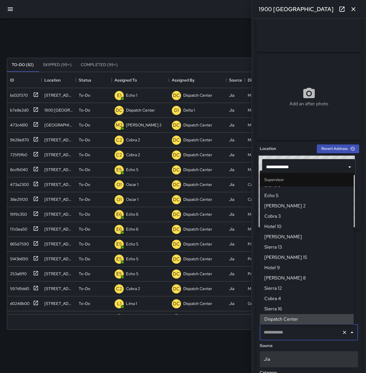
scroll to position [0, 0]
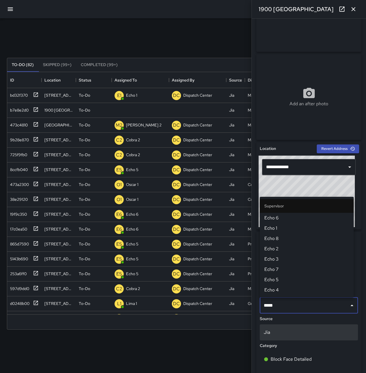
type input "******"
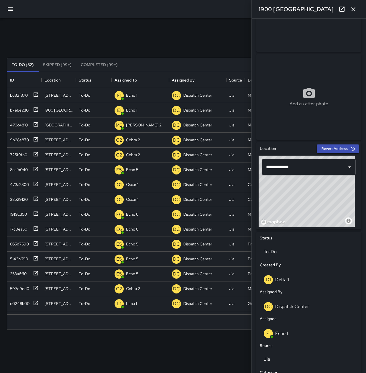
click at [356, 8] on icon "button" at bounding box center [353, 9] width 7 height 7
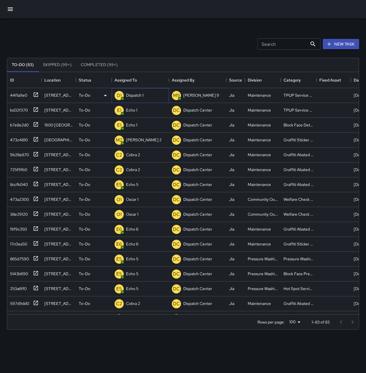
click at [137, 96] on p "Dispatch 1" at bounding box center [134, 95] width 17 height 6
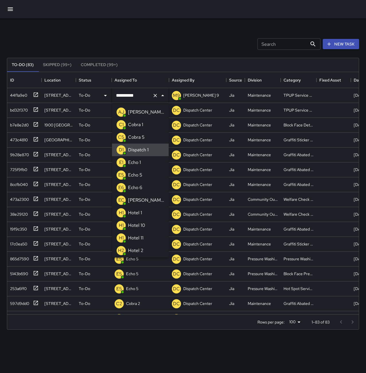
click at [153, 95] on icon "Clear" at bounding box center [155, 96] width 6 height 6
click at [144, 167] on li "E1 Echo 1" at bounding box center [140, 162] width 57 height 13
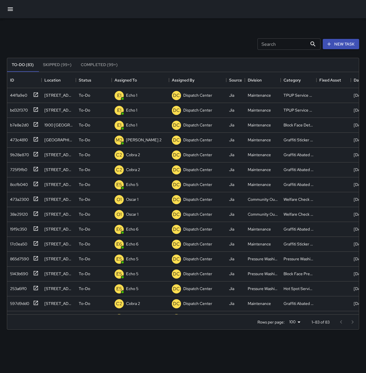
click at [139, 21] on div "Search Search New Task To-Do (83) Skipped (99+) Completed (99+) ID Location Sta…" at bounding box center [183, 178] width 366 height 320
click at [34, 94] on icon at bounding box center [36, 94] width 4 height 4
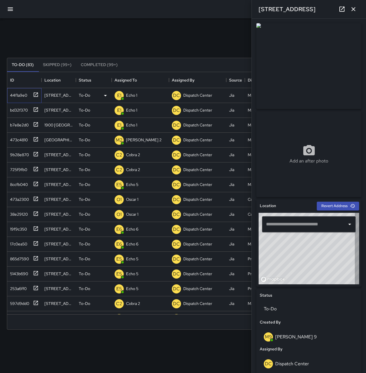
type input "**********"
click at [356, 8] on icon "button" at bounding box center [353, 9] width 7 height 7
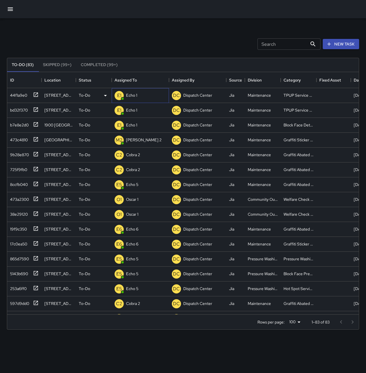
click at [131, 95] on p "Echo 1" at bounding box center [131, 95] width 11 height 6
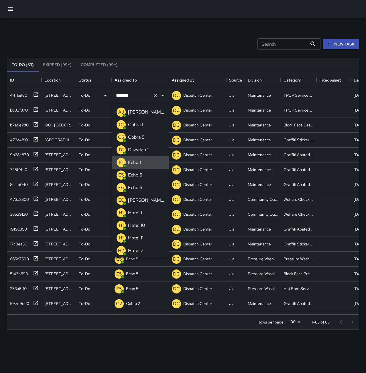
click at [157, 96] on icon "Clear" at bounding box center [155, 96] width 6 height 6
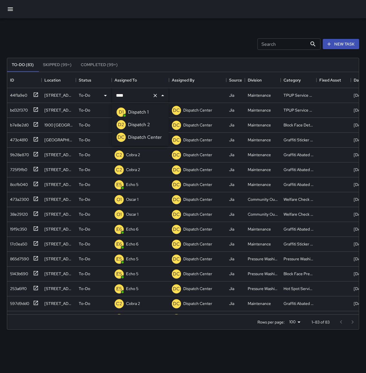
type input "*****"
click at [155, 137] on p "Dispatch Center" at bounding box center [145, 137] width 34 height 7
click at [192, 36] on div "Search Search New Task" at bounding box center [183, 44] width 354 height 30
click at [34, 93] on icon at bounding box center [36, 94] width 4 height 4
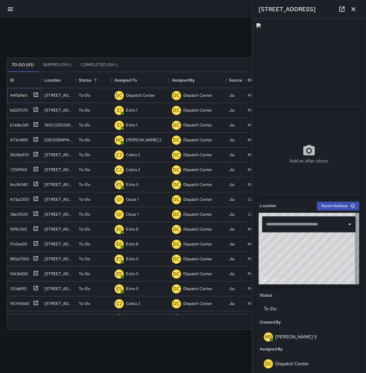
type input "**********"
click at [357, 11] on button "button" at bounding box center [353, 8] width 11 height 11
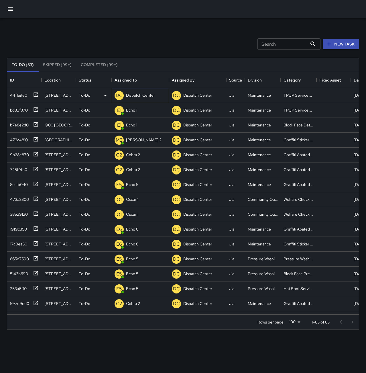
click at [143, 92] on div "Dispatch Center" at bounding box center [140, 95] width 31 height 8
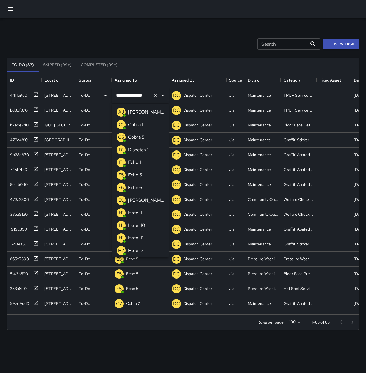
scroll to position [365, 0]
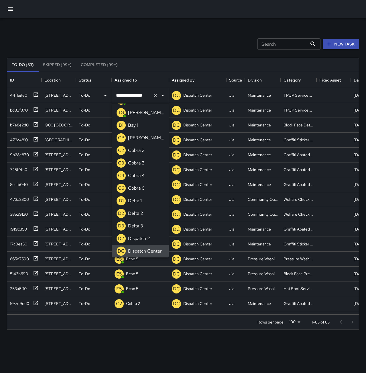
click at [155, 95] on icon "Clear" at bounding box center [154, 95] width 3 height 3
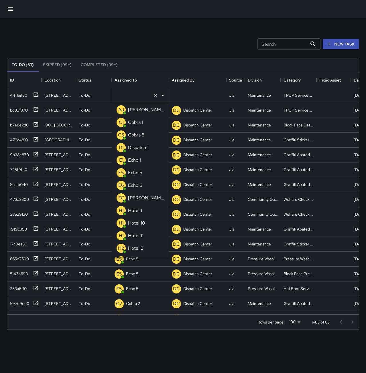
click at [143, 159] on li "E1 Echo 1" at bounding box center [140, 160] width 57 height 13
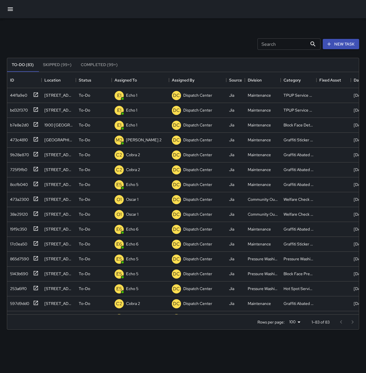
click at [124, 16] on div at bounding box center [183, 9] width 366 height 18
click at [147, 94] on p "Dispatch Center" at bounding box center [140, 95] width 29 height 6
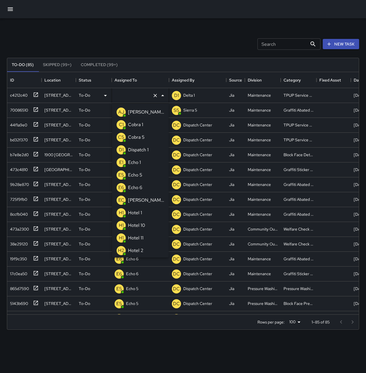
type input "**********"
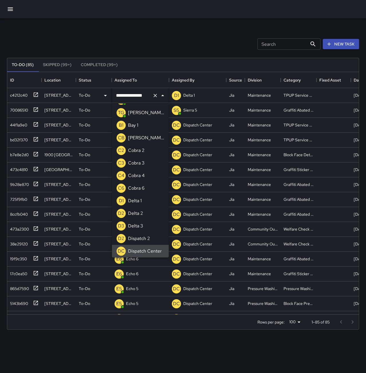
click at [156, 96] on icon "Clear" at bounding box center [155, 96] width 6 height 6
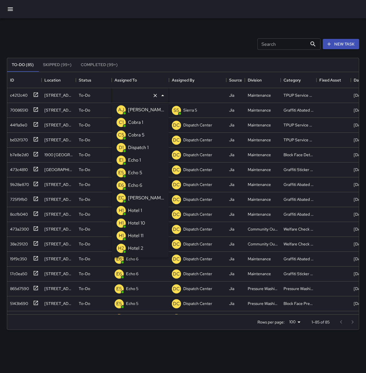
click at [142, 163] on li "E1 Echo 1" at bounding box center [140, 160] width 57 height 13
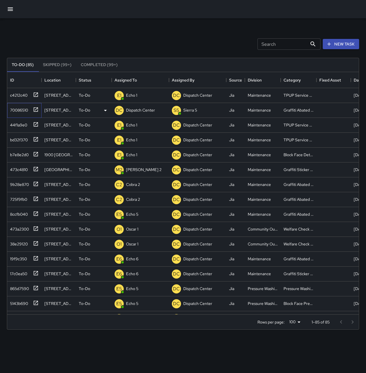
click at [21, 110] on div "70086510" at bounding box center [18, 109] width 20 height 8
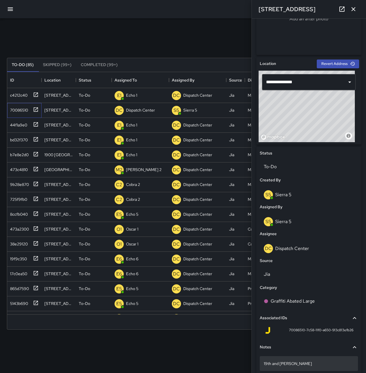
scroll to position [166, 0]
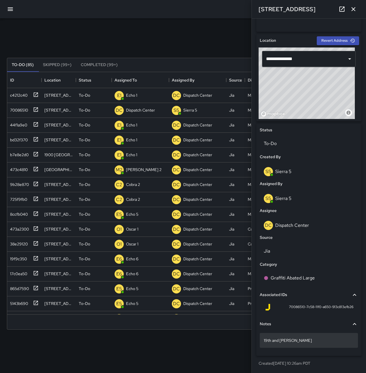
click at [313, 343] on p "19th and Webster" at bounding box center [309, 341] width 90 height 6
type textarea "**********"
click at [351, 10] on icon "button" at bounding box center [353, 9] width 7 height 7
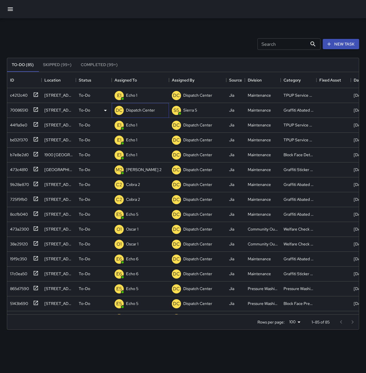
click at [132, 109] on p "Dispatch Center" at bounding box center [140, 110] width 29 height 6
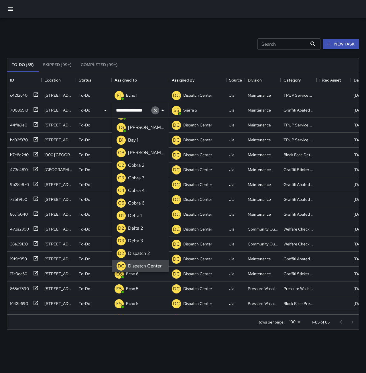
click at [153, 112] on icon "Clear" at bounding box center [155, 111] width 6 height 6
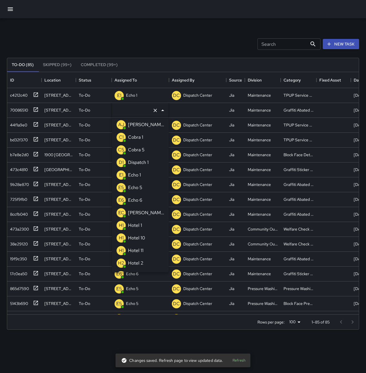
click at [146, 198] on li "E6 Echo 6" at bounding box center [140, 200] width 57 height 13
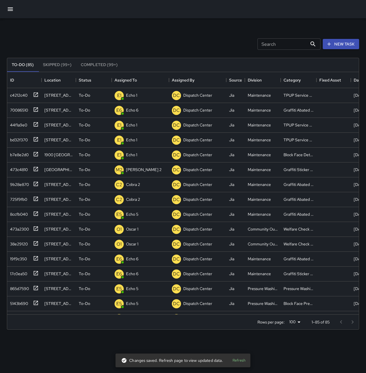
click at [159, 39] on div "Search Search New Task" at bounding box center [183, 44] width 354 height 30
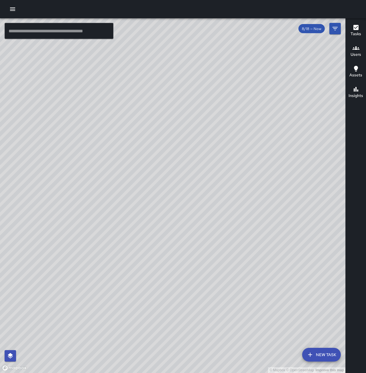
drag, startPoint x: 308, startPoint y: 155, endPoint x: 241, endPoint y: 153, distance: 67.4
click at [241, 153] on div "© Mapbox © OpenStreetMap Improve this map" at bounding box center [172, 195] width 345 height 355
drag, startPoint x: 264, startPoint y: 96, endPoint x: 231, endPoint y: 196, distance: 106.0
click at [222, 218] on div "© Mapbox © OpenStreetMap Improve this map" at bounding box center [172, 195] width 345 height 355
click at [243, 170] on div "© Mapbox © OpenStreetMap Improve this map" at bounding box center [172, 195] width 345 height 355
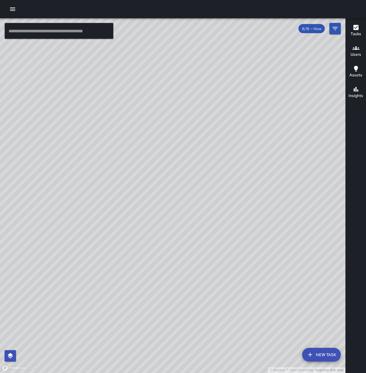
drag, startPoint x: 211, startPoint y: 260, endPoint x: 286, endPoint y: 178, distance: 110.7
click at [286, 178] on div "© Mapbox © OpenStreetMap Improve this map" at bounding box center [172, 195] width 345 height 355
drag, startPoint x: 266, startPoint y: 328, endPoint x: 285, endPoint y: 199, distance: 130.6
click at [285, 199] on div "© Mapbox © OpenStreetMap Improve this map" at bounding box center [172, 195] width 345 height 355
drag, startPoint x: 210, startPoint y: 289, endPoint x: 226, endPoint y: 209, distance: 81.9
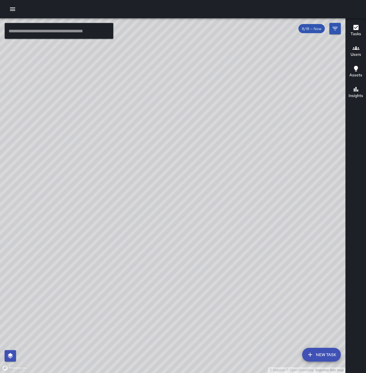
click at [226, 209] on div "© Mapbox © OpenStreetMap Improve this map" at bounding box center [172, 195] width 345 height 355
drag, startPoint x: 217, startPoint y: 257, endPoint x: 236, endPoint y: 200, distance: 60.2
click at [236, 200] on div "© Mapbox © OpenStreetMap Improve this map" at bounding box center [172, 195] width 345 height 355
drag, startPoint x: 173, startPoint y: 277, endPoint x: 255, endPoint y: 170, distance: 134.8
click at [255, 170] on div "© Mapbox © OpenStreetMap Improve this map" at bounding box center [172, 195] width 345 height 355
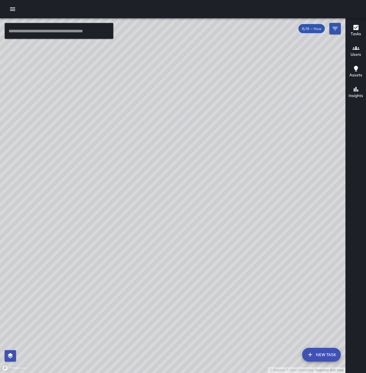
drag, startPoint x: 281, startPoint y: 145, endPoint x: 221, endPoint y: 235, distance: 108.8
click at [177, 304] on div "© Mapbox © OpenStreetMap Improve this map" at bounding box center [172, 195] width 345 height 355
drag, startPoint x: 263, startPoint y: 192, endPoint x: 168, endPoint y: 259, distance: 117.1
click at [168, 260] on div "© Mapbox © OpenStreetMap Improve this map" at bounding box center [172, 195] width 345 height 355
drag, startPoint x: 165, startPoint y: 317, endPoint x: 225, endPoint y: 186, distance: 143.6
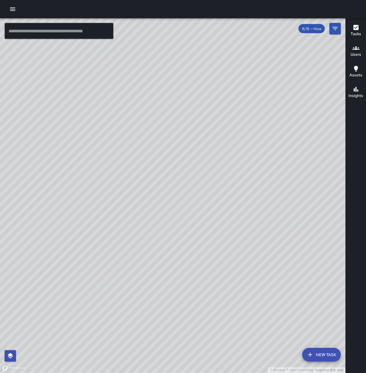
click at [225, 186] on div "© Mapbox © OpenStreetMap Improve this map" at bounding box center [172, 195] width 345 height 355
drag, startPoint x: 175, startPoint y: 257, endPoint x: 267, endPoint y: 200, distance: 108.1
click at [267, 200] on div "© Mapbox © OpenStreetMap Improve this map" at bounding box center [172, 195] width 345 height 355
drag, startPoint x: 268, startPoint y: 238, endPoint x: 309, endPoint y: 153, distance: 94.1
click at [309, 153] on div "© Mapbox © OpenStreetMap Improve this map" at bounding box center [172, 195] width 345 height 355
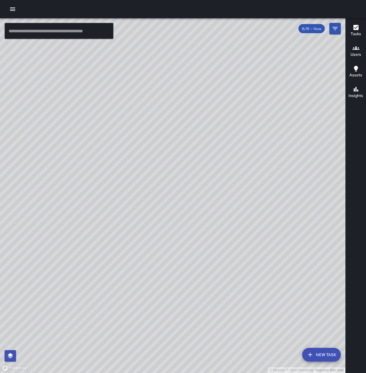
drag, startPoint x: 276, startPoint y: 148, endPoint x: 195, endPoint y: 189, distance: 91.0
click at [195, 189] on div "© Mapbox © OpenStreetMap Improve this map" at bounding box center [172, 195] width 345 height 355
drag, startPoint x: 244, startPoint y: 103, endPoint x: 180, endPoint y: 160, distance: 85.2
click at [180, 160] on div "© Mapbox © OpenStreetMap Improve this map" at bounding box center [172, 195] width 345 height 355
drag, startPoint x: 236, startPoint y: 114, endPoint x: 235, endPoint y: 226, distance: 112.3
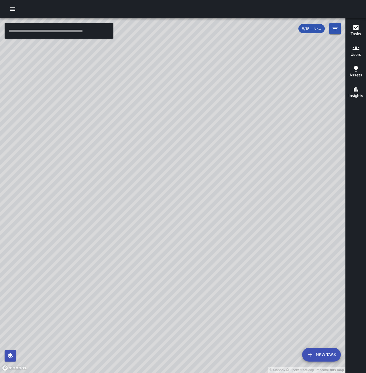
click at [235, 226] on div "© Mapbox © OpenStreetMap Improve this map" at bounding box center [172, 195] width 345 height 355
drag, startPoint x: 241, startPoint y: 154, endPoint x: 210, endPoint y: 236, distance: 87.7
click at [210, 236] on div "© Mapbox © OpenStreetMap Improve this map" at bounding box center [172, 195] width 345 height 355
drag, startPoint x: 268, startPoint y: 129, endPoint x: 247, endPoint y: 132, distance: 20.5
click at [247, 132] on div "© Mapbox © OpenStreetMap Improve this map" at bounding box center [172, 195] width 345 height 355
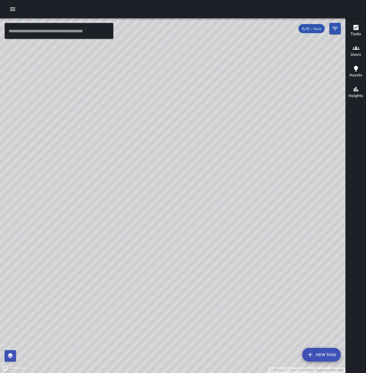
drag, startPoint x: 196, startPoint y: 271, endPoint x: 215, endPoint y: 210, distance: 64.4
click at [215, 210] on div "© Mapbox © OpenStreetMap Improve this map" at bounding box center [172, 195] width 345 height 355
drag, startPoint x: 259, startPoint y: 304, endPoint x: 259, endPoint y: 264, distance: 40.4
click at [259, 264] on div "© Mapbox © OpenStreetMap Improve this map" at bounding box center [172, 195] width 345 height 355
click at [46, 32] on input "text" at bounding box center [59, 31] width 109 height 16
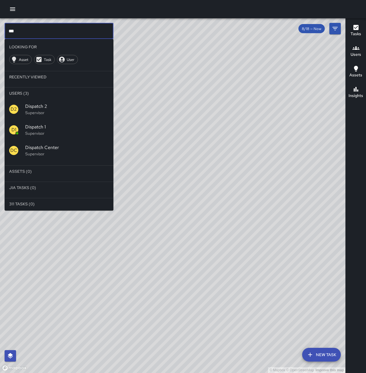
type input "***"
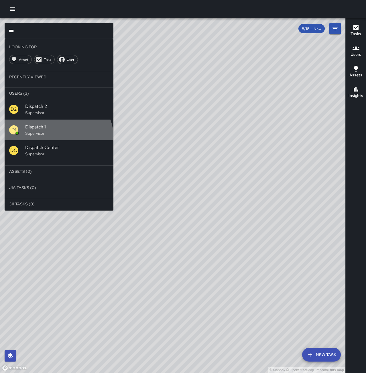
click at [57, 139] on div "D1 Dispatch 1 Supervisor" at bounding box center [59, 130] width 109 height 21
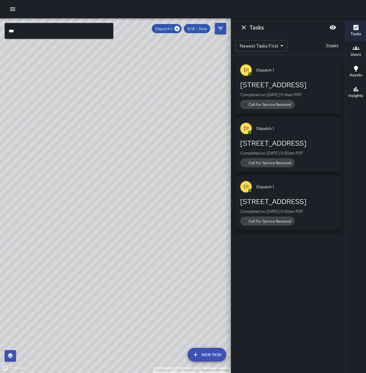
click at [301, 210] on p "Completed on 8/18/2025, 9:00am PDT" at bounding box center [288, 212] width 96 height 6
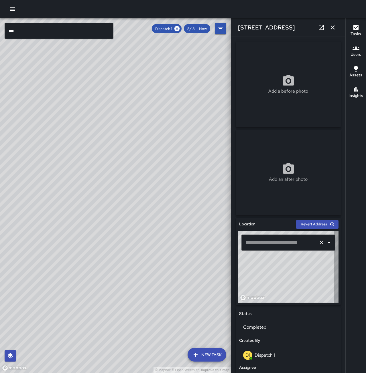
type input "**********"
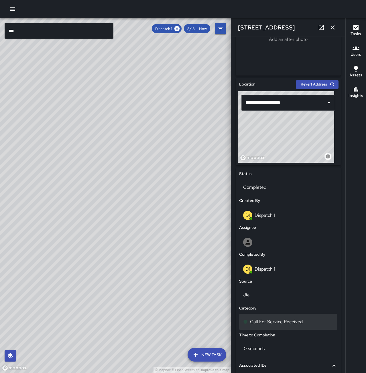
scroll to position [143, 0]
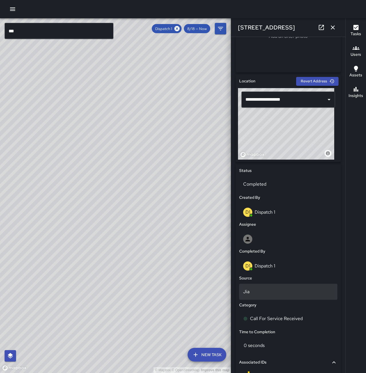
click at [284, 288] on div "Jia" at bounding box center [288, 292] width 98 height 16
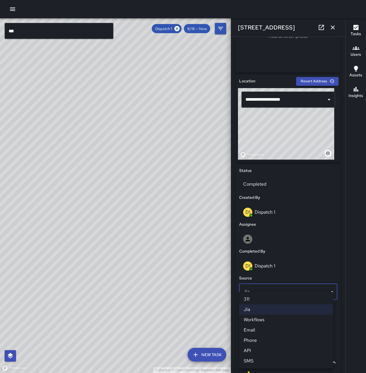
click at [279, 344] on li "Phone" at bounding box center [286, 341] width 94 height 10
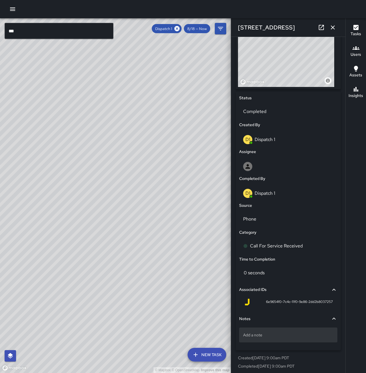
scroll to position [219, 0]
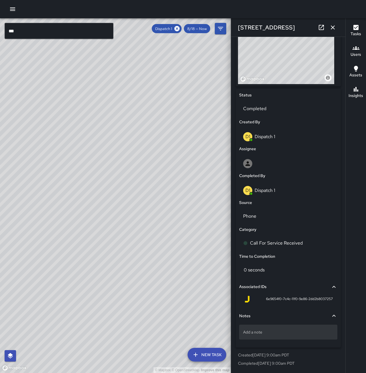
click at [287, 330] on p "Add a note" at bounding box center [288, 333] width 90 height 6
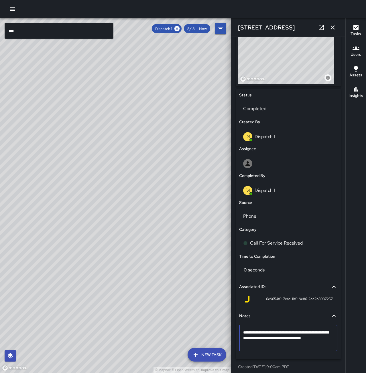
type textarea "**********"
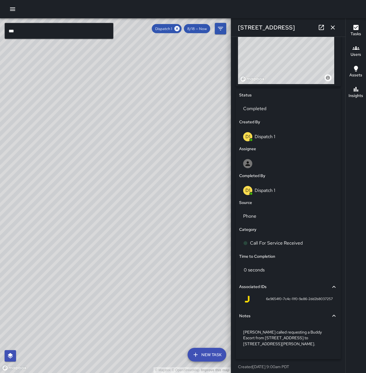
click at [336, 28] on icon "button" at bounding box center [332, 27] width 7 height 7
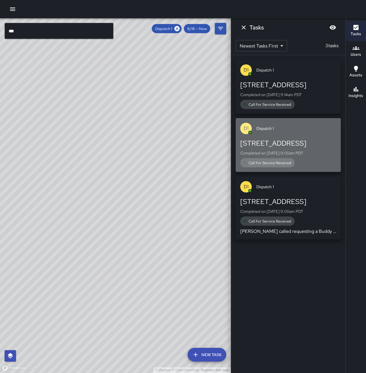
click at [292, 159] on div "Call For Service Received" at bounding box center [288, 162] width 96 height 9
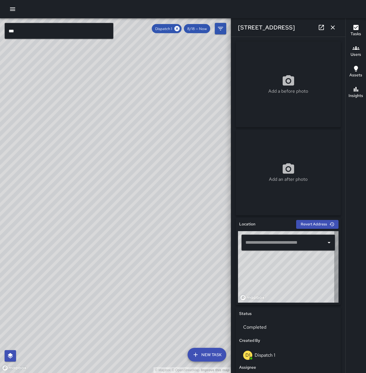
type input "**********"
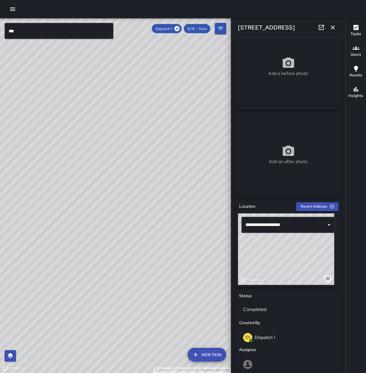
scroll to position [143, 0]
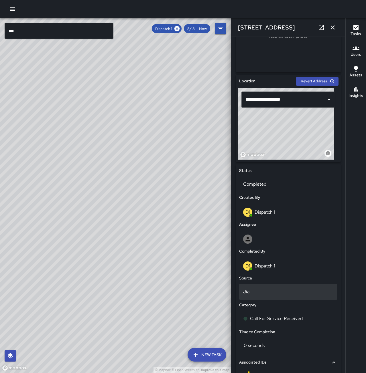
click at [280, 290] on p "Jia" at bounding box center [288, 292] width 90 height 7
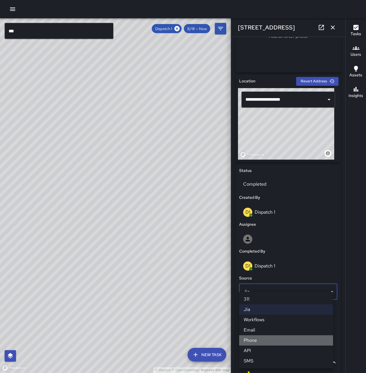
click at [289, 344] on li "Phone" at bounding box center [286, 341] width 94 height 10
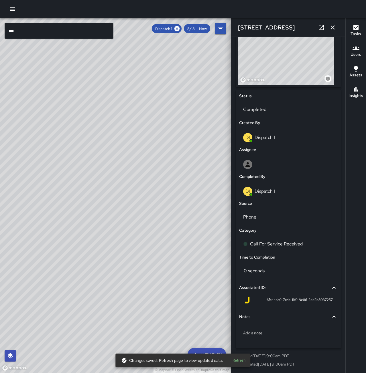
scroll to position [219, 0]
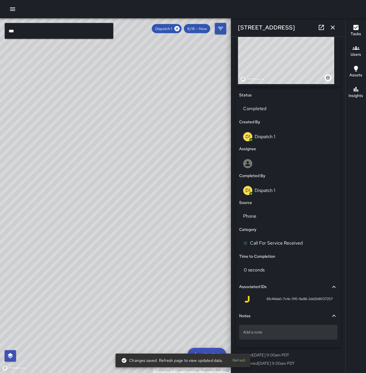
click at [281, 330] on p "Add a note" at bounding box center [288, 333] width 90 height 6
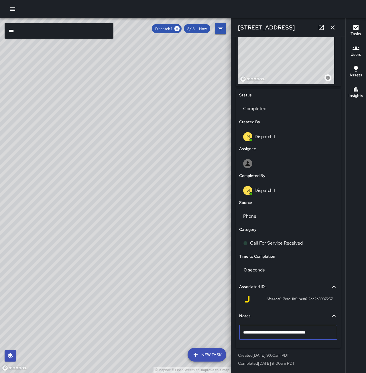
type textarea "**********"
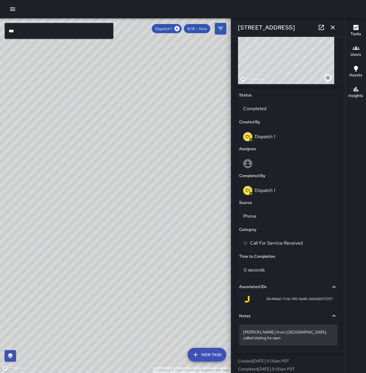
click at [331, 336] on div "Dale from Bento House called stating he ssen" at bounding box center [288, 335] width 98 height 21
type textarea "**********"
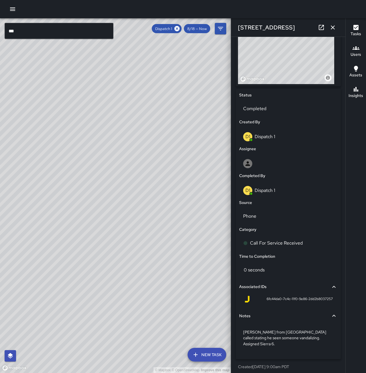
click at [335, 26] on icon "button" at bounding box center [332, 27] width 7 height 7
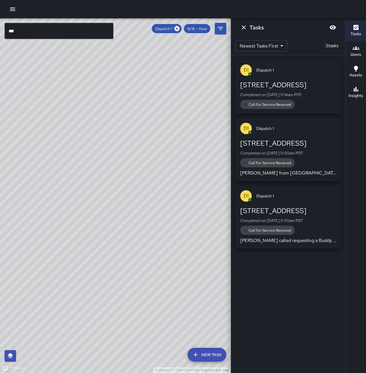
click at [310, 102] on div "Call For Service Received" at bounding box center [288, 104] width 96 height 9
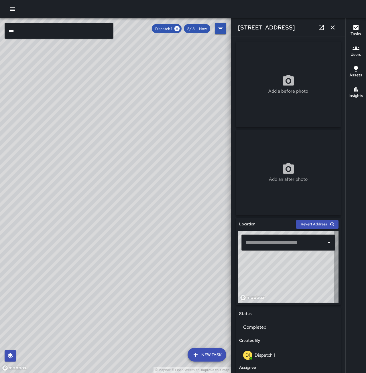
type input "**********"
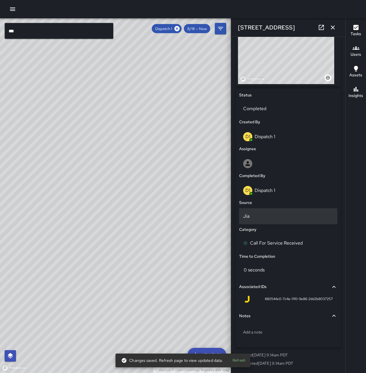
click at [270, 217] on p "Jia" at bounding box center [288, 216] width 90 height 7
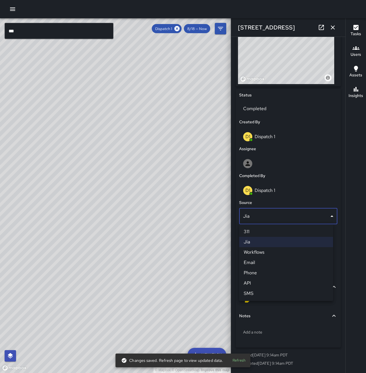
click at [270, 271] on li "Phone" at bounding box center [286, 273] width 94 height 10
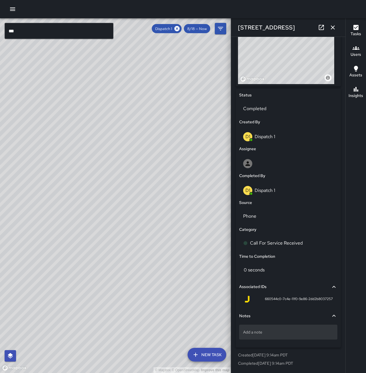
click at [289, 337] on div "Add a note" at bounding box center [288, 332] width 98 height 15
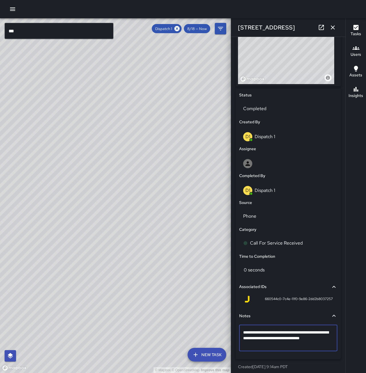
type textarea "**********"
click at [334, 27] on icon "button" at bounding box center [332, 27] width 7 height 7
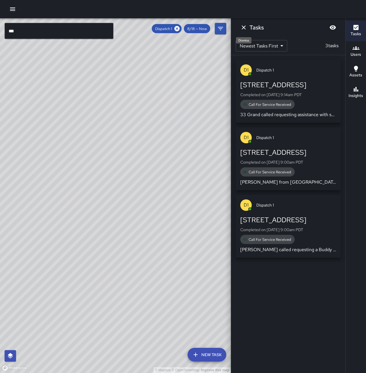
click at [245, 27] on icon "Dismiss" at bounding box center [244, 27] width 4 height 4
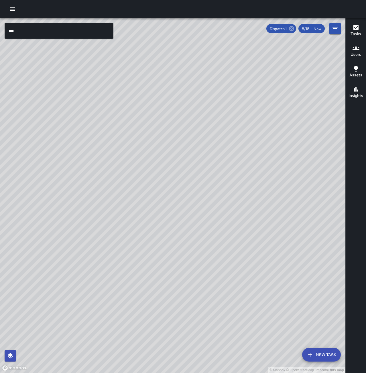
click at [291, 31] on icon at bounding box center [291, 28] width 5 height 5
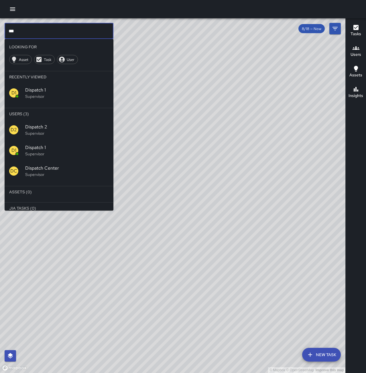
drag, startPoint x: 23, startPoint y: 32, endPoint x: -27, endPoint y: 30, distance: 50.2
click at [0, 30] on html "© Mapbox © OpenStreetMap Improve this map *** ​ Looking For Asset Task User Rec…" at bounding box center [183, 186] width 366 height 373
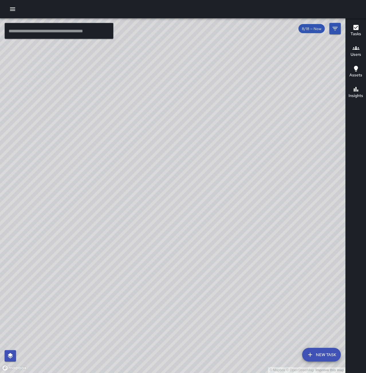
drag, startPoint x: 292, startPoint y: 149, endPoint x: 239, endPoint y: 207, distance: 78.2
click at [239, 210] on div "© Mapbox © OpenStreetMap Improve this map" at bounding box center [172, 195] width 345 height 355
drag, startPoint x: 191, startPoint y: 182, endPoint x: 293, endPoint y: 108, distance: 126.2
click at [293, 108] on div "© Mapbox © OpenStreetMap Improve this map" at bounding box center [172, 195] width 345 height 355
drag, startPoint x: 194, startPoint y: 183, endPoint x: 301, endPoint y: 191, distance: 107.4
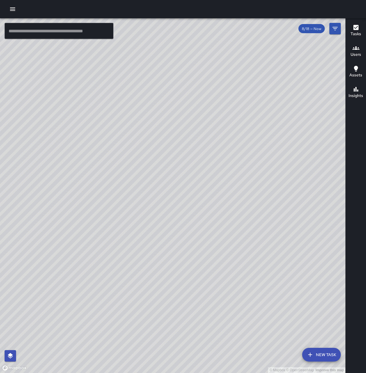
click at [301, 191] on div "© Mapbox © OpenStreetMap Improve this map" at bounding box center [172, 195] width 345 height 355
drag, startPoint x: 236, startPoint y: 198, endPoint x: 231, endPoint y: 160, distance: 38.0
click at [231, 160] on div "© Mapbox © OpenStreetMap Improve this map" at bounding box center [172, 195] width 345 height 355
drag, startPoint x: 296, startPoint y: 175, endPoint x: 246, endPoint y: 165, distance: 51.6
click at [244, 163] on div "© Mapbox © OpenStreetMap Improve this map" at bounding box center [172, 195] width 345 height 355
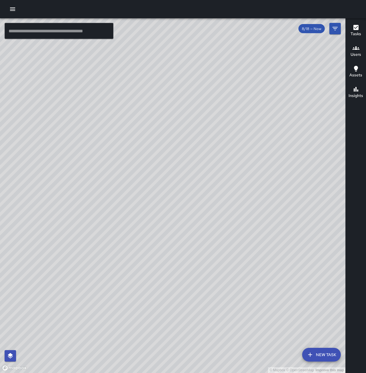
drag, startPoint x: 328, startPoint y: 196, endPoint x: 287, endPoint y: 200, distance: 41.2
click at [287, 200] on div "© Mapbox © OpenStreetMap Improve this map" at bounding box center [172, 195] width 345 height 355
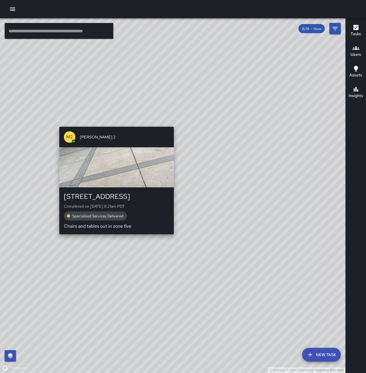
click at [58, 123] on div "© Mapbox © OpenStreetMap Improve this map M2 Mike 2 2216 Broadway Completed on …" at bounding box center [172, 195] width 345 height 355
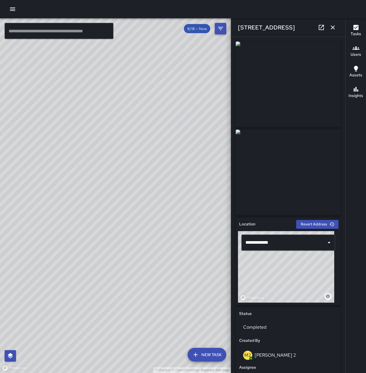
drag, startPoint x: 333, startPoint y: 31, endPoint x: 330, endPoint y: 32, distance: 2.9
click at [333, 30] on icon "button" at bounding box center [332, 27] width 7 height 7
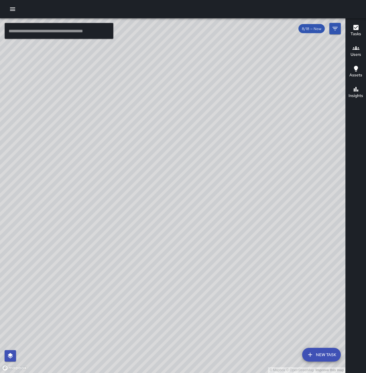
drag, startPoint x: 303, startPoint y: 220, endPoint x: 236, endPoint y: 212, distance: 67.4
click at [236, 212] on div "© Mapbox © OpenStreetMap Improve this map" at bounding box center [172, 195] width 345 height 355
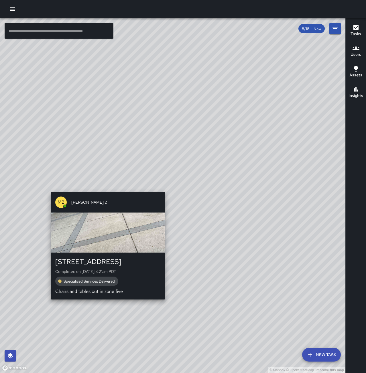
click at [106, 189] on div "© Mapbox © OpenStreetMap Improve this map M2 Mike 2 2216 Broadway Completed on …" at bounding box center [172, 195] width 345 height 355
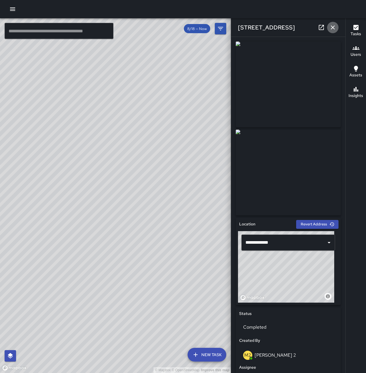
drag, startPoint x: 332, startPoint y: 29, endPoint x: 313, endPoint y: 56, distance: 33.0
click at [332, 29] on icon "button" at bounding box center [332, 27] width 7 height 7
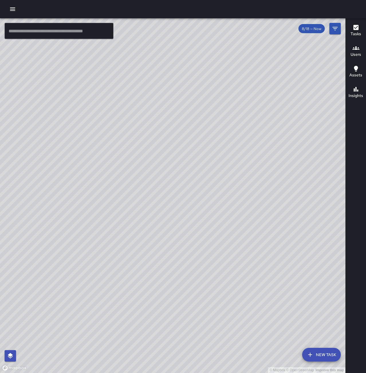
drag, startPoint x: 301, startPoint y: 276, endPoint x: 229, endPoint y: 196, distance: 107.2
click at [229, 196] on div "© Mapbox © OpenStreetMap Improve this map" at bounding box center [172, 195] width 345 height 355
drag, startPoint x: 243, startPoint y: 252, endPoint x: 250, endPoint y: 230, distance: 23.0
click at [250, 230] on div "© Mapbox © OpenStreetMap Improve this map" at bounding box center [172, 195] width 345 height 355
drag, startPoint x: 239, startPoint y: 265, endPoint x: 243, endPoint y: 261, distance: 5.7
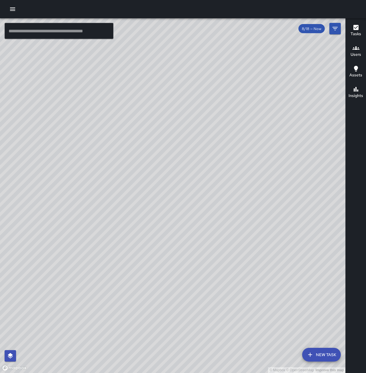
click at [243, 261] on div "© Mapbox © OpenStreetMap Improve this map" at bounding box center [172, 195] width 345 height 355
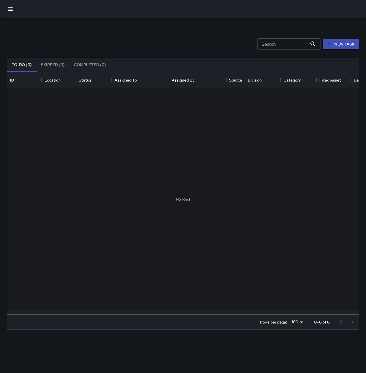
scroll to position [238, 347]
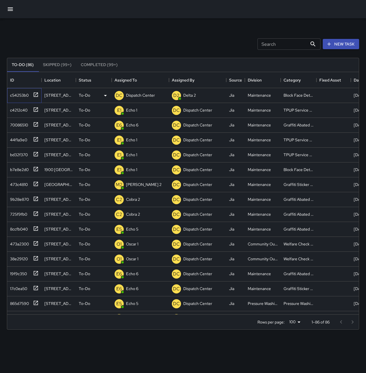
click at [21, 93] on div "c54253b0" at bounding box center [18, 94] width 21 height 8
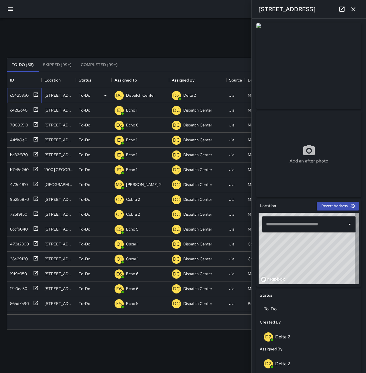
type input "**********"
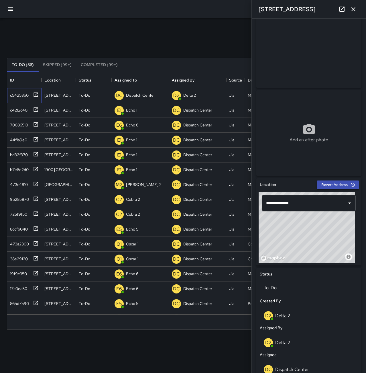
scroll to position [115, 0]
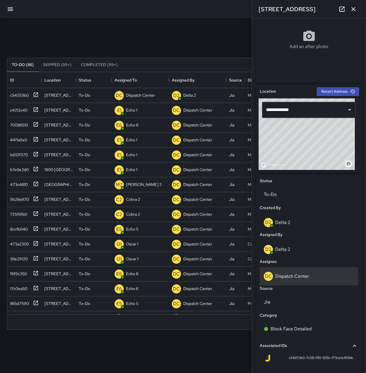
click at [302, 275] on p "Dispatch Center" at bounding box center [292, 276] width 34 height 6
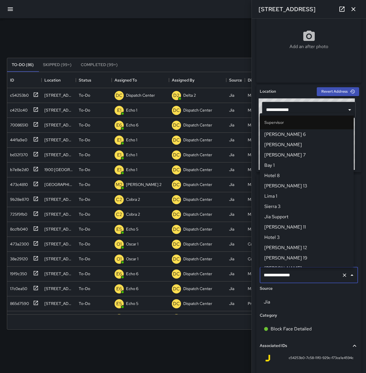
scroll to position [542, 0]
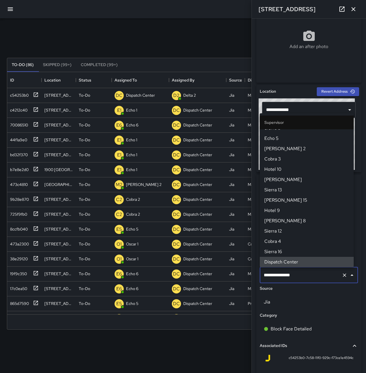
click at [342, 275] on icon "Clear" at bounding box center [345, 276] width 6 height 6
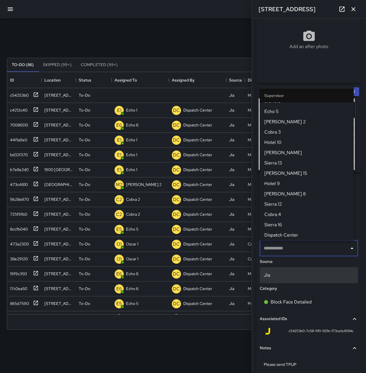
scroll to position [0, 0]
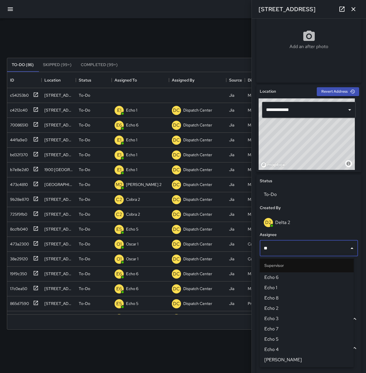
type input "***"
click at [294, 285] on span "Echo 1" at bounding box center [306, 288] width 85 height 7
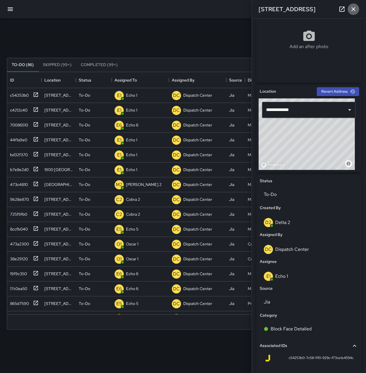
click at [351, 11] on icon "button" at bounding box center [353, 9] width 7 height 7
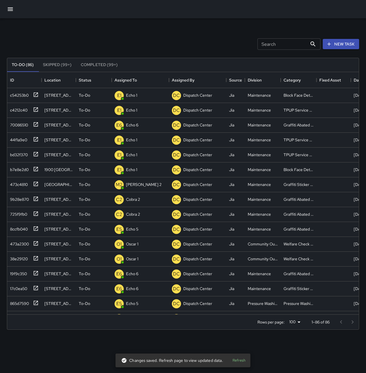
click at [109, 30] on div "Search Search New Task" at bounding box center [183, 44] width 354 height 30
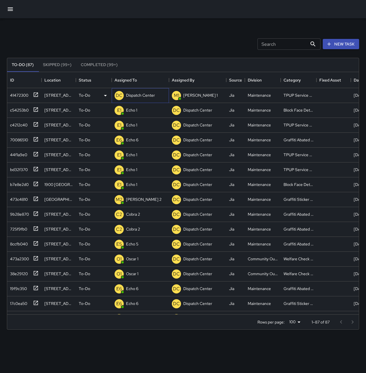
click at [148, 94] on p "Dispatch Center" at bounding box center [140, 95] width 29 height 6
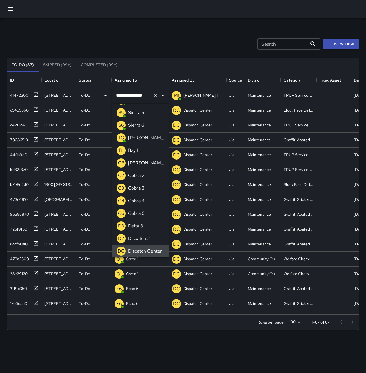
click at [155, 96] on icon "Clear" at bounding box center [154, 95] width 3 height 3
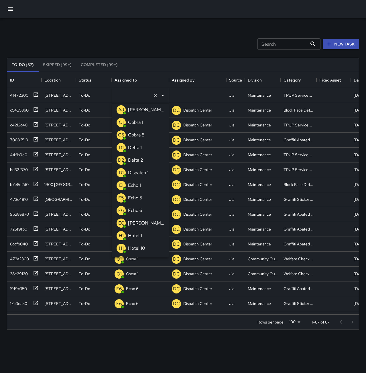
click at [137, 184] on p "Echo 1" at bounding box center [134, 185] width 13 height 7
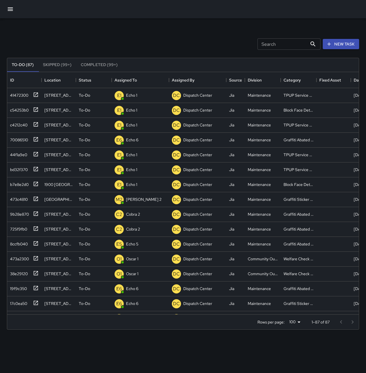
click at [155, 25] on div "Search Search New Task To-Do (87) Skipped (99+) Completed (99+) ID Location Sta…" at bounding box center [183, 178] width 366 height 320
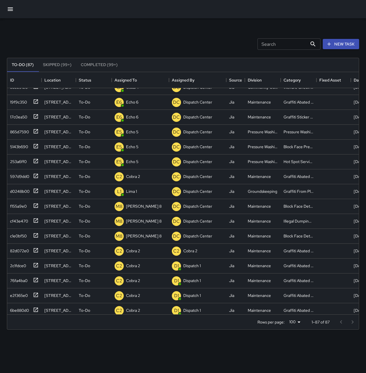
scroll to position [200, 0]
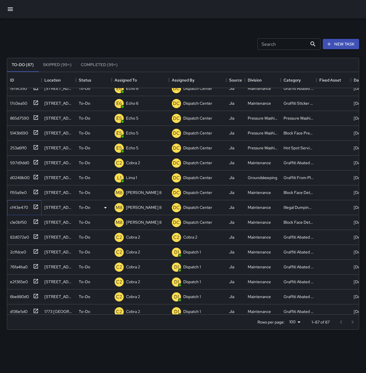
click at [20, 208] on div "cf43e470" at bounding box center [18, 206] width 20 height 8
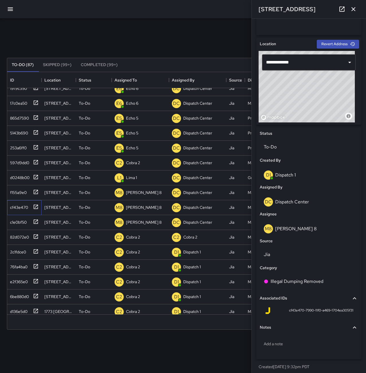
scroll to position [166, 0]
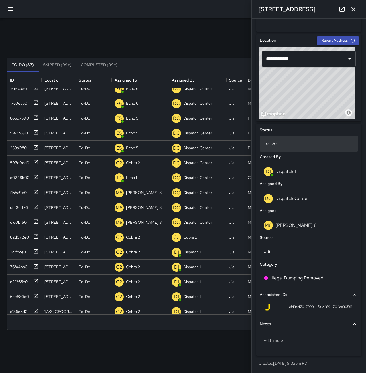
click at [293, 141] on p "To-Do" at bounding box center [309, 143] width 90 height 7
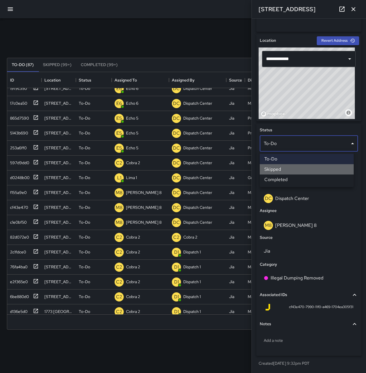
click at [283, 167] on li "Skipped" at bounding box center [307, 169] width 94 height 10
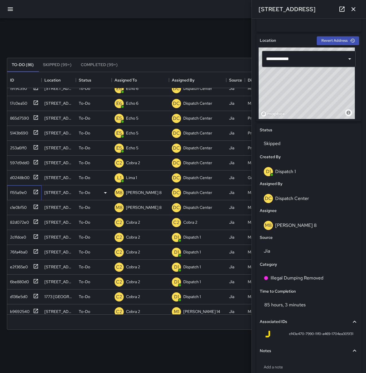
click at [14, 192] on div "f155a9e0" at bounding box center [17, 192] width 19 height 8
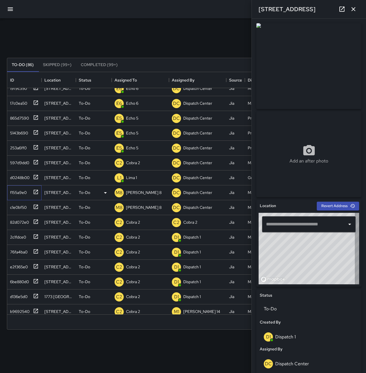
type input "**********"
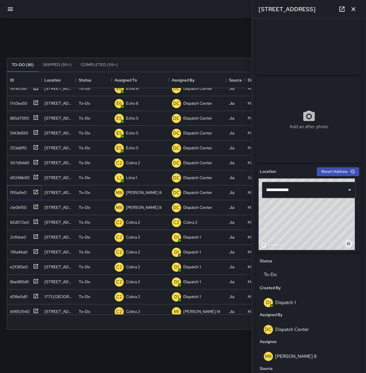
scroll to position [22, 0]
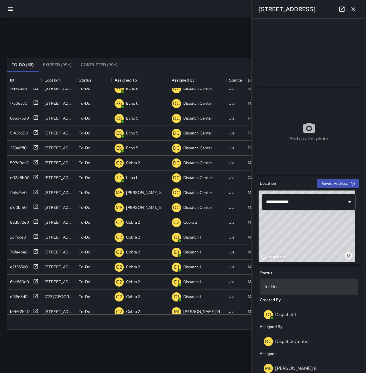
click at [287, 281] on div "To-Do" at bounding box center [309, 287] width 98 height 16
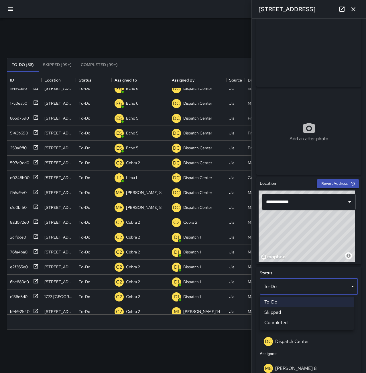
click at [295, 314] on li "Skipped" at bounding box center [307, 313] width 94 height 10
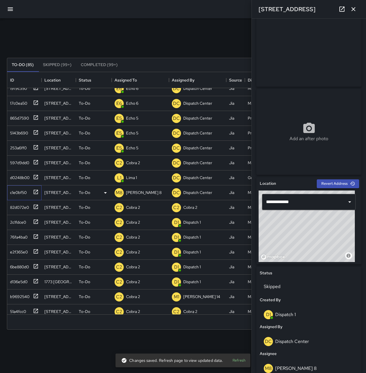
click at [17, 191] on div "c1e0bf50" at bounding box center [17, 192] width 19 height 8
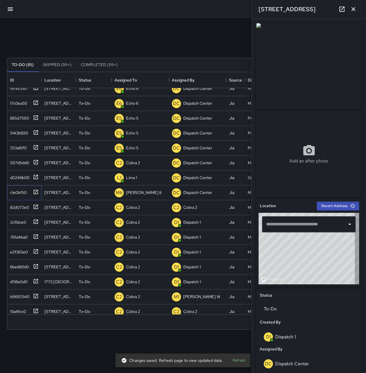
type input "**********"
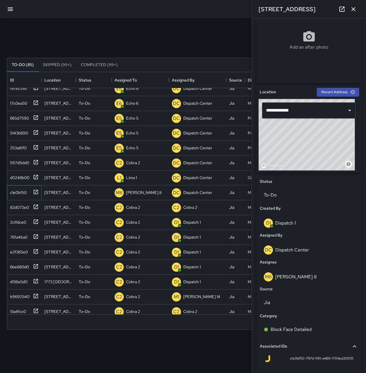
scroll to position [108, 0]
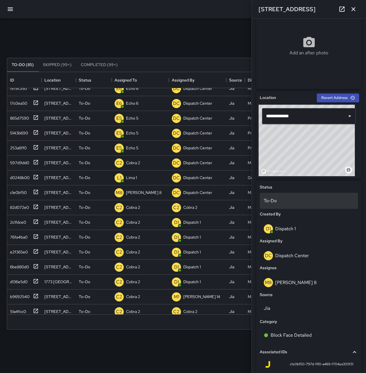
click at [291, 200] on p "To-Do" at bounding box center [309, 201] width 90 height 7
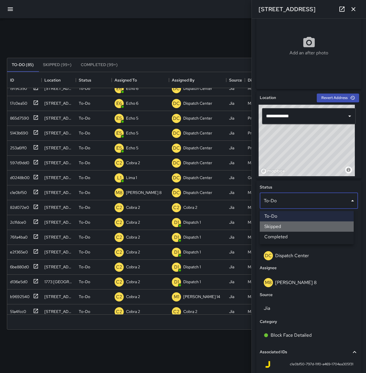
click at [306, 226] on li "Skipped" at bounding box center [307, 227] width 94 height 10
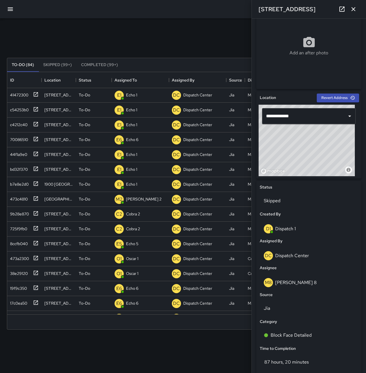
scroll to position [0, 0]
click at [18, 195] on div "473c4810" at bounding box center [18, 198] width 20 height 8
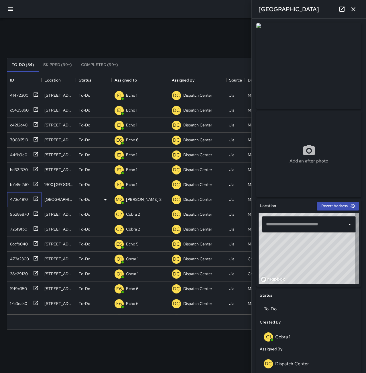
type input "**********"
click at [357, 11] on button "button" at bounding box center [353, 8] width 11 height 11
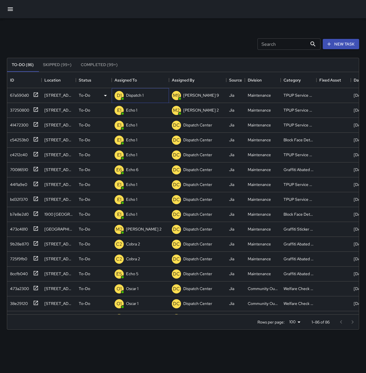
click at [132, 93] on p "Dispatch 1" at bounding box center [134, 95] width 17 height 6
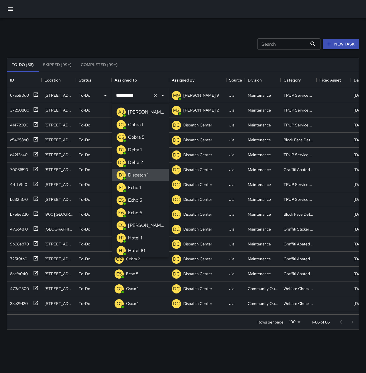
click at [153, 94] on icon "Clear" at bounding box center [155, 96] width 6 height 6
click at [150, 189] on li "E1 Echo 1" at bounding box center [140, 188] width 57 height 13
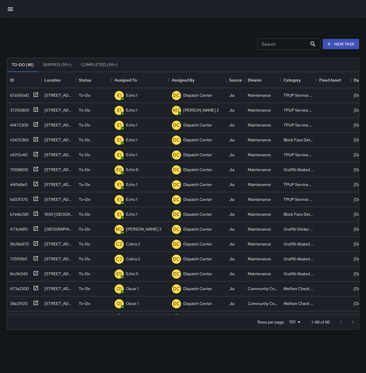
click at [169, 36] on div "Search Search New Task" at bounding box center [183, 44] width 354 height 30
drag, startPoint x: 19, startPoint y: 93, endPoint x: 58, endPoint y: 93, distance: 38.9
click at [19, 93] on div "8b6525f0" at bounding box center [18, 94] width 20 height 8
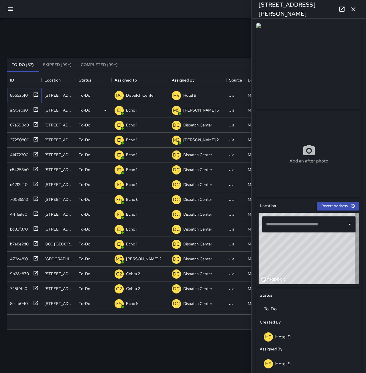
type input "**********"
click at [153, 95] on p "Dispatch Center" at bounding box center [140, 95] width 29 height 6
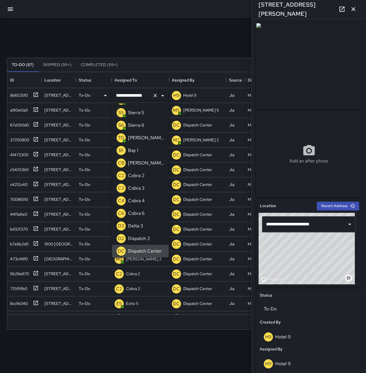
click at [156, 95] on icon "Clear" at bounding box center [155, 96] width 6 height 6
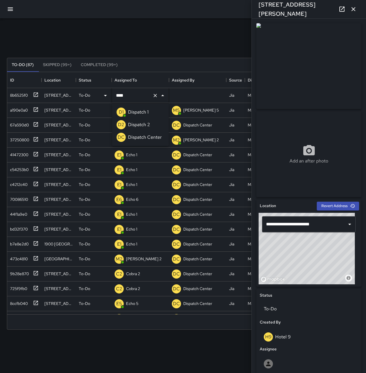
type input "**********"
click at [154, 46] on div "Search Search New Task" at bounding box center [183, 44] width 354 height 30
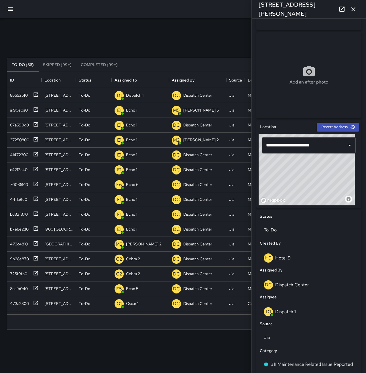
scroll to position [166, 0]
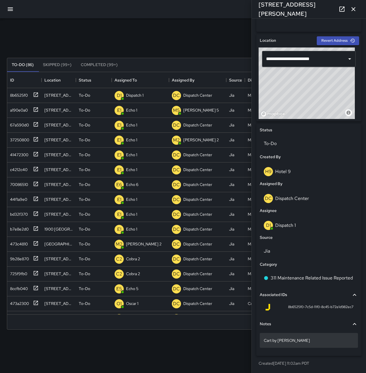
click at [301, 341] on p "Cart by bart" at bounding box center [309, 341] width 90 height 6
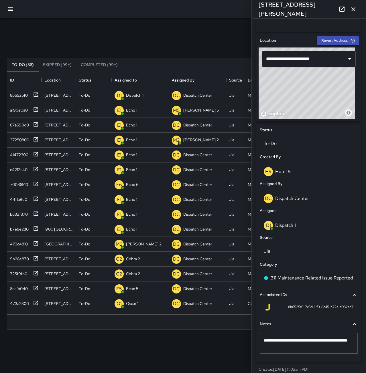
type textarea "**********"
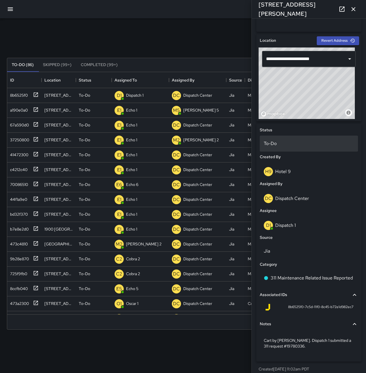
click at [293, 138] on div "To-Do" at bounding box center [309, 144] width 98 height 16
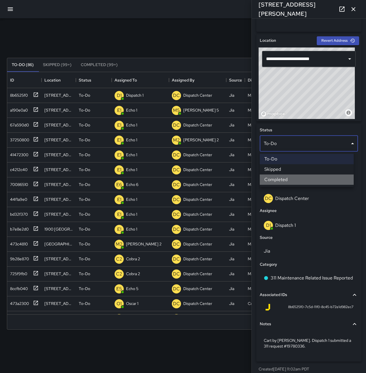
click at [303, 184] on li "Completed" at bounding box center [307, 180] width 94 height 10
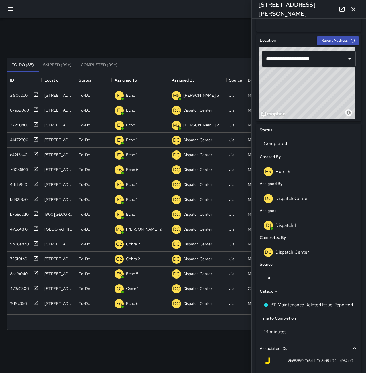
click at [354, 9] on icon "button" at bounding box center [353, 9] width 7 height 7
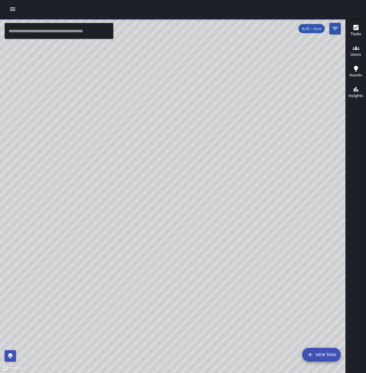
click at [60, 34] on input "text" at bounding box center [59, 31] width 109 height 16
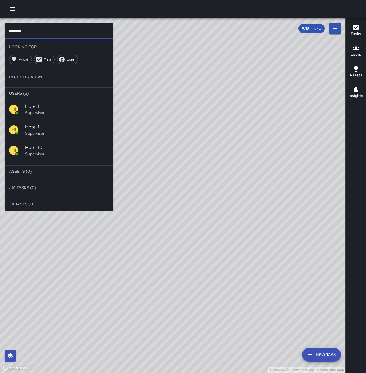
type input "*******"
click at [50, 132] on p "Supervisor" at bounding box center [67, 134] width 84 height 6
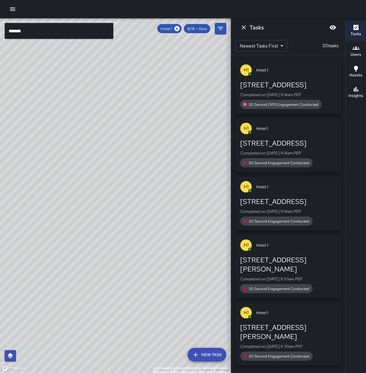
drag, startPoint x: 177, startPoint y: 26, endPoint x: 150, endPoint y: 38, distance: 29.6
click at [177, 26] on icon at bounding box center [176, 28] width 5 height 5
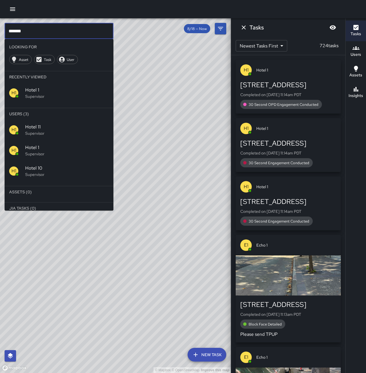
drag, startPoint x: 100, startPoint y: 33, endPoint x: -18, endPoint y: 38, distance: 117.8
click at [0, 38] on html "© Mapbox © OpenStreetMap Improve this map ******* ​ Looking For Asset Task User…" at bounding box center [183, 186] width 366 height 373
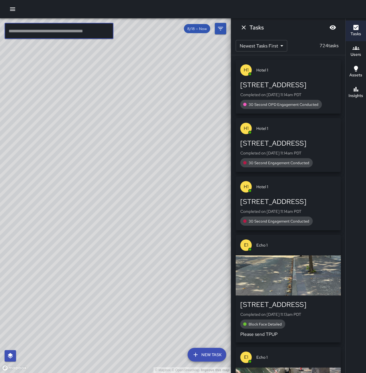
click at [245, 28] on icon "Dismiss" at bounding box center [244, 27] width 4 height 4
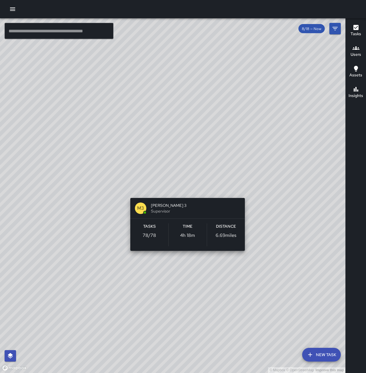
drag, startPoint x: 152, startPoint y: 164, endPoint x: 186, endPoint y: 188, distance: 41.5
click at [186, 188] on div "© Mapbox © OpenStreetMap Improve this map M3 [PERSON_NAME] 3 Supervisor Tasks 7…" at bounding box center [172, 195] width 345 height 355
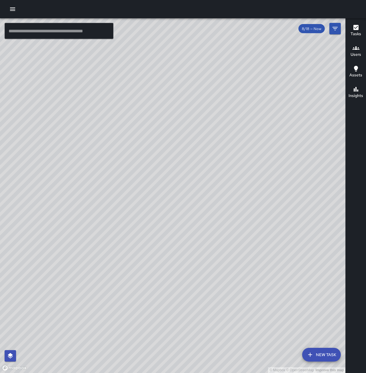
drag, startPoint x: 208, startPoint y: 184, endPoint x: 201, endPoint y: 233, distance: 49.7
click at [201, 233] on div "© Mapbox © OpenStreetMap Improve this map" at bounding box center [172, 195] width 345 height 355
